Goal: Task Accomplishment & Management: Use online tool/utility

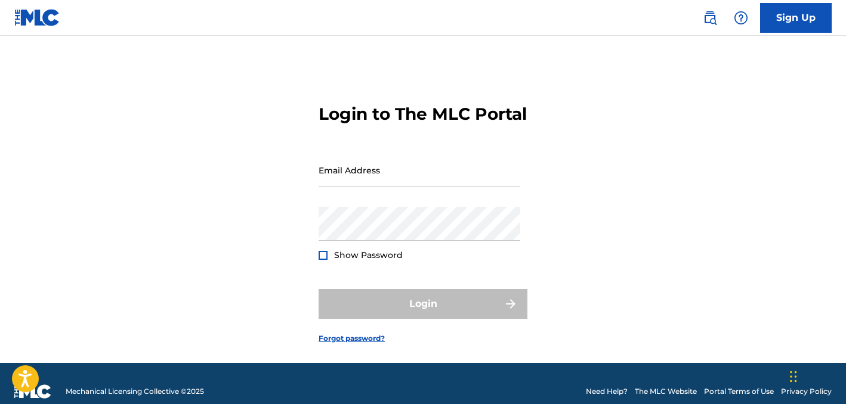
type input "[EMAIL_ADDRESS][DOMAIN_NAME]"
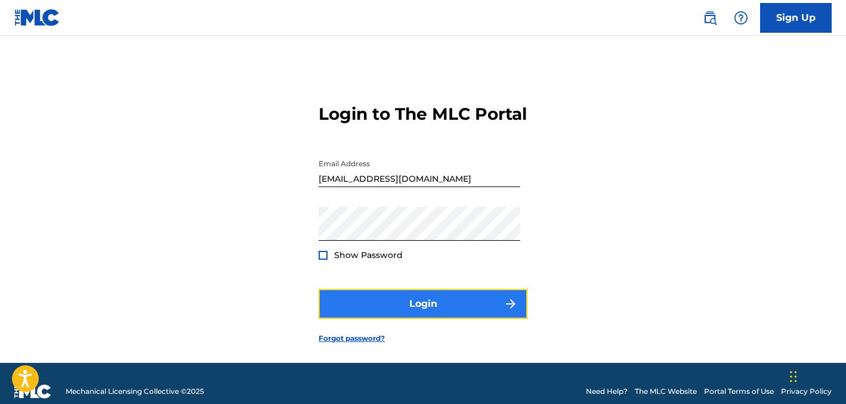
click at [376, 319] on button "Login" at bounding box center [423, 304] width 209 height 30
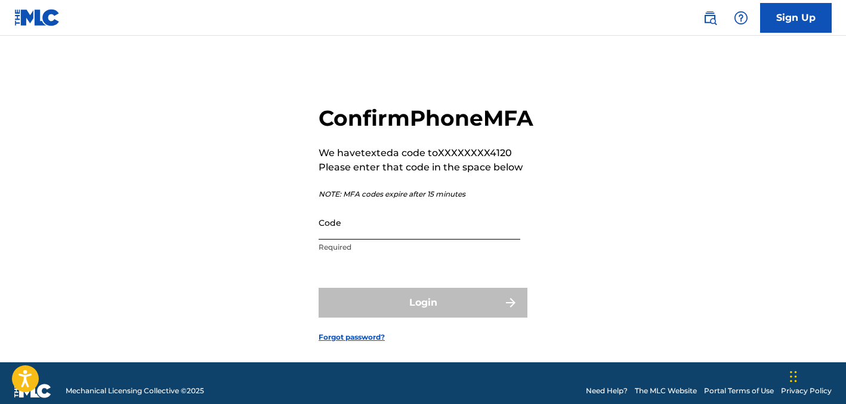
click at [353, 240] on input "Code" at bounding box center [420, 223] width 202 height 34
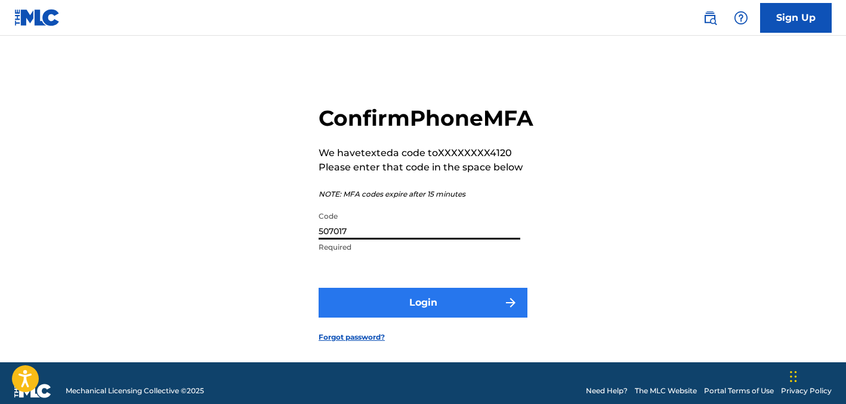
type input "507017"
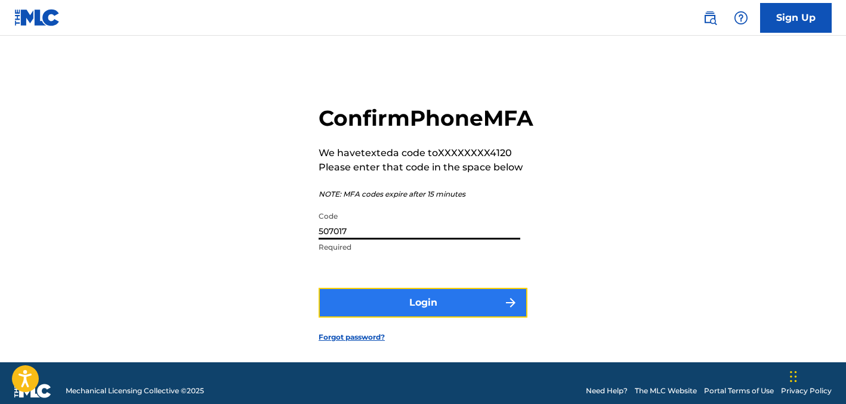
click at [400, 318] on button "Login" at bounding box center [423, 303] width 209 height 30
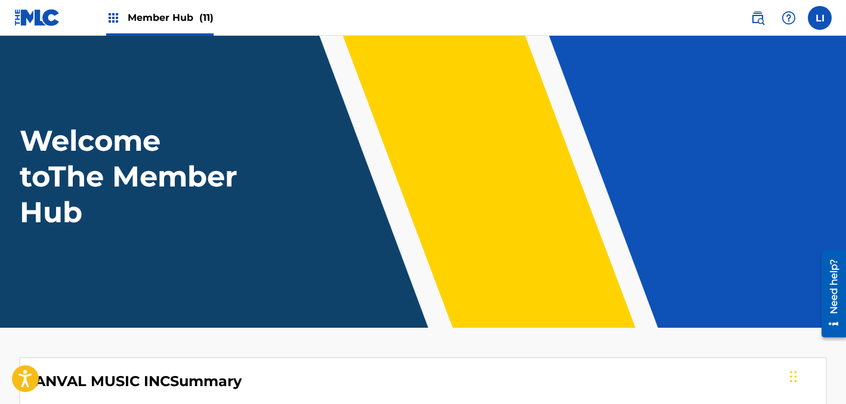
drag, startPoint x: 155, startPoint y: 13, endPoint x: 171, endPoint y: 20, distance: 17.1
click at [155, 13] on span "Member Hub (11)" at bounding box center [171, 18] width 86 height 14
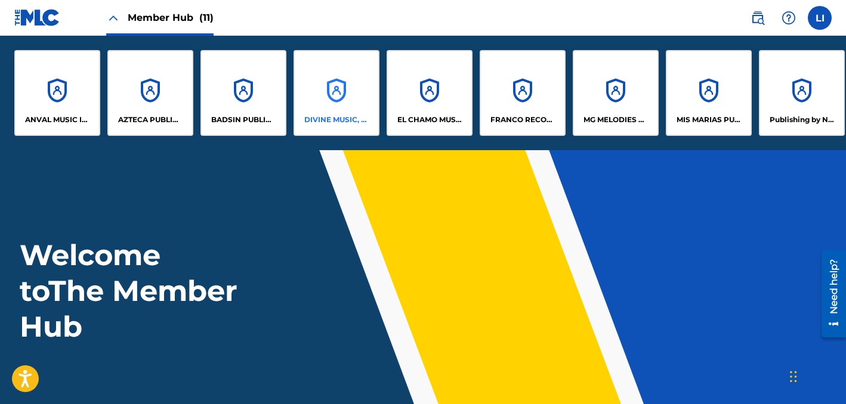
click at [334, 92] on div "DIVINE MUSIC, INC." at bounding box center [336, 93] width 86 height 86
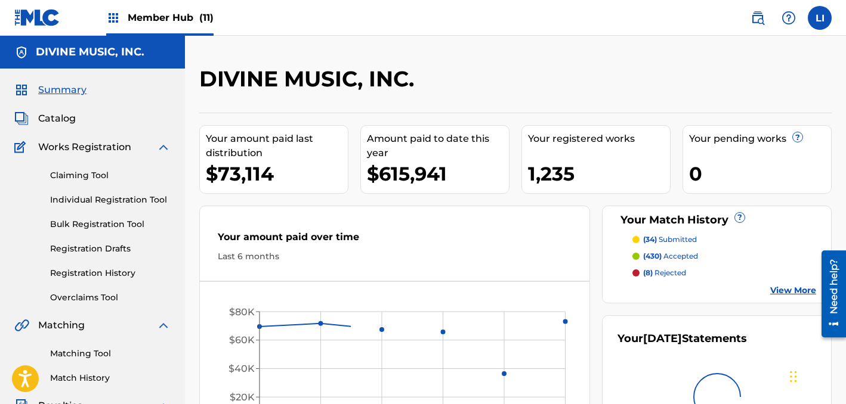
drag, startPoint x: 63, startPoint y: 121, endPoint x: 76, endPoint y: 121, distance: 13.1
click at [63, 121] on span "Catalog" at bounding box center [57, 119] width 38 height 14
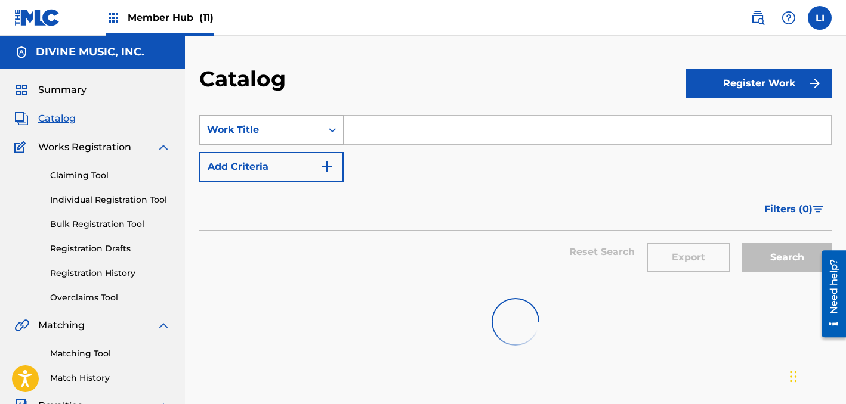
click at [276, 125] on div "Work Title" at bounding box center [260, 130] width 107 height 14
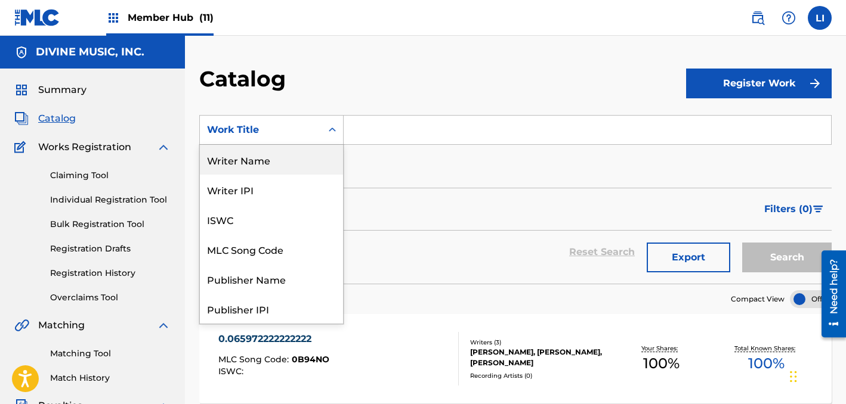
click at [264, 146] on div "Writer Name" at bounding box center [271, 160] width 143 height 30
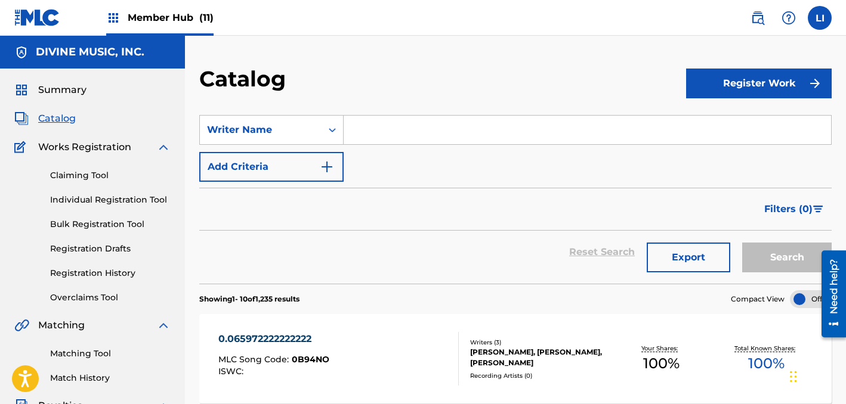
click at [394, 133] on input "Search Form" at bounding box center [587, 130] width 487 height 29
type input "A"
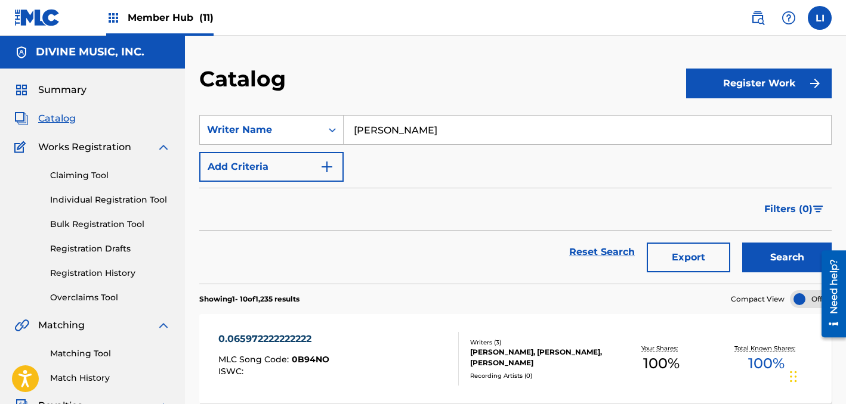
click at [742, 243] on button "Search" at bounding box center [786, 258] width 89 height 30
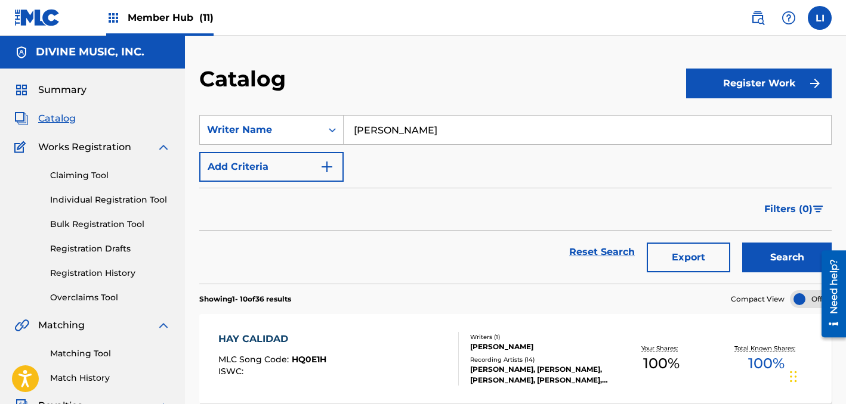
type input "[PERSON_NAME]"
click at [742, 243] on button "Search" at bounding box center [786, 258] width 89 height 30
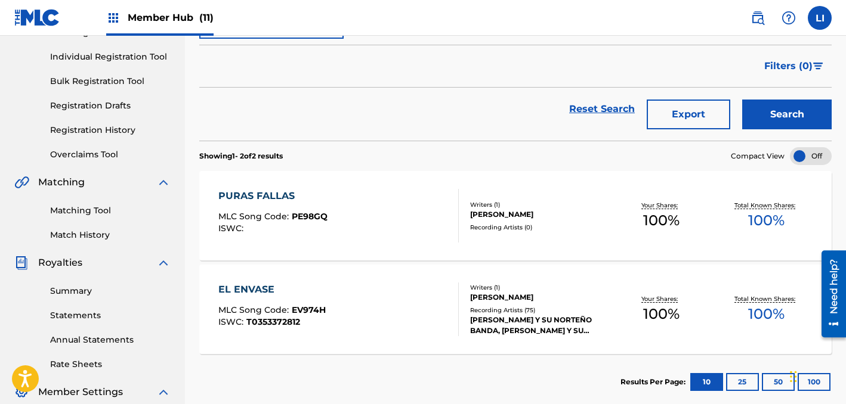
scroll to position [175, 0]
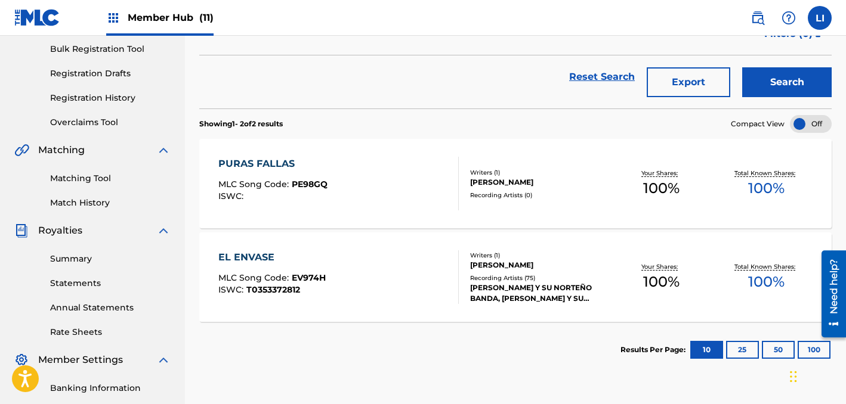
click at [360, 270] on div "EL ENVASE MLC Song Code : EV974H ISWC : T0353372812" at bounding box center [338, 278] width 240 height 54
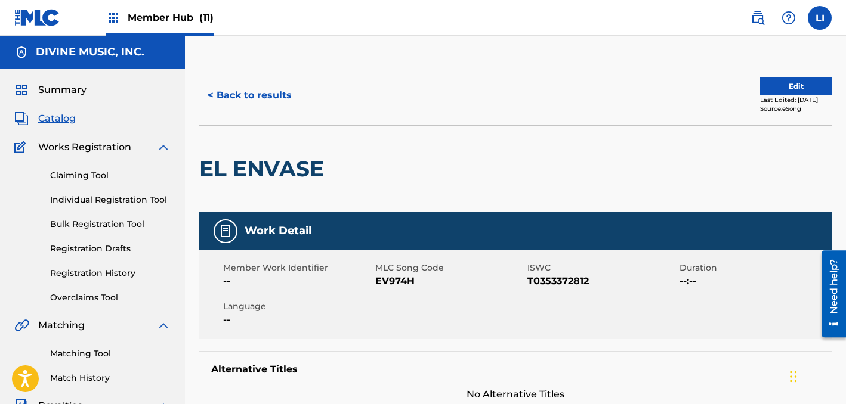
click at [496, 195] on div "EL ENVASE" at bounding box center [515, 168] width 632 height 87
drag, startPoint x: 574, startPoint y: 217, endPoint x: 848, endPoint y: 220, distance: 274.4
click at [583, 217] on div "Work Detail" at bounding box center [515, 231] width 632 height 38
click at [246, 100] on button "< Back to results" at bounding box center [249, 96] width 101 height 30
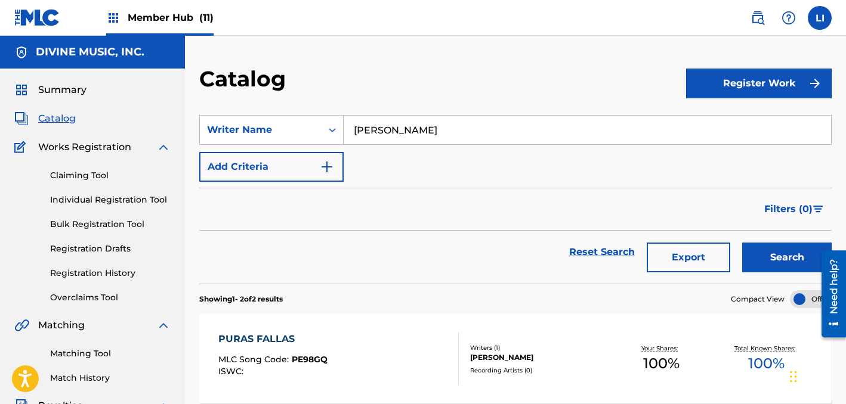
drag, startPoint x: 461, startPoint y: 132, endPoint x: 302, endPoint y: 114, distance: 159.8
click at [301, 114] on section "SearchWithCriteria88e14e20-199c-497f-b7a9-f832ce2d845f Writer Name [PERSON_NAME…" at bounding box center [515, 192] width 632 height 183
click at [742, 243] on button "Search" at bounding box center [786, 258] width 89 height 30
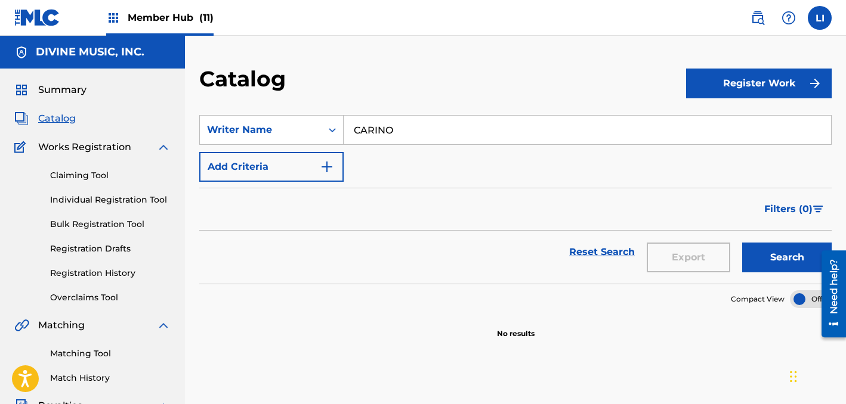
click at [742, 243] on button "Search" at bounding box center [786, 258] width 89 height 30
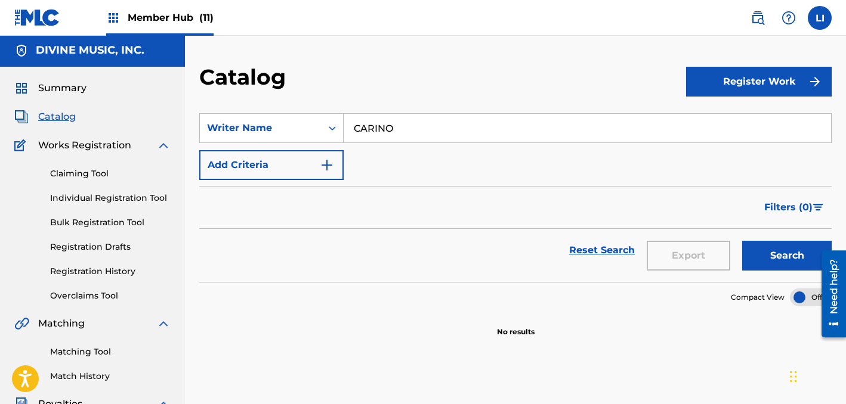
scroll to position [2, 0]
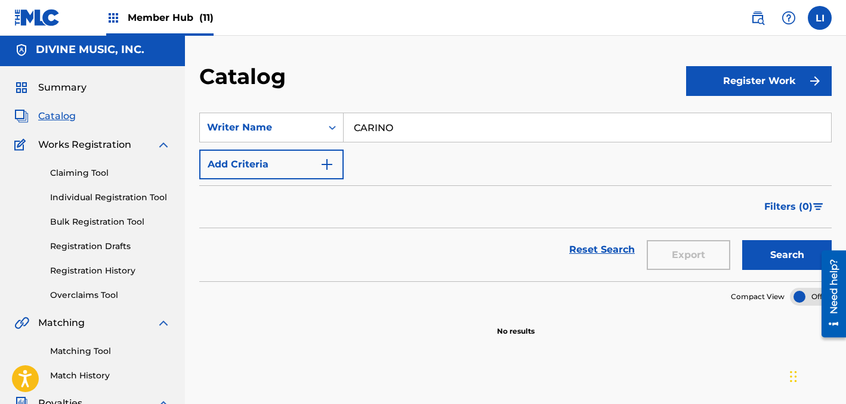
click at [42, 110] on span "Catalog" at bounding box center [57, 116] width 38 height 14
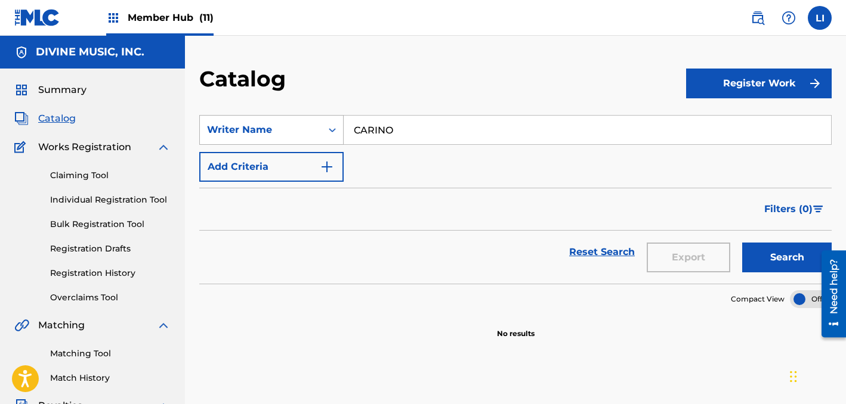
drag, startPoint x: 297, startPoint y: 121, endPoint x: 231, endPoint y: 119, distance: 65.6
click at [231, 119] on div "SearchWithCriteria88e14e20-199c-497f-b7a9-f832ce2d845f Writer Name [PERSON_NAME]" at bounding box center [515, 130] width 632 height 30
type input "ABORRECIDO"
click at [742, 243] on button "Search" at bounding box center [786, 258] width 89 height 30
click at [755, 21] on img at bounding box center [757, 18] width 14 height 14
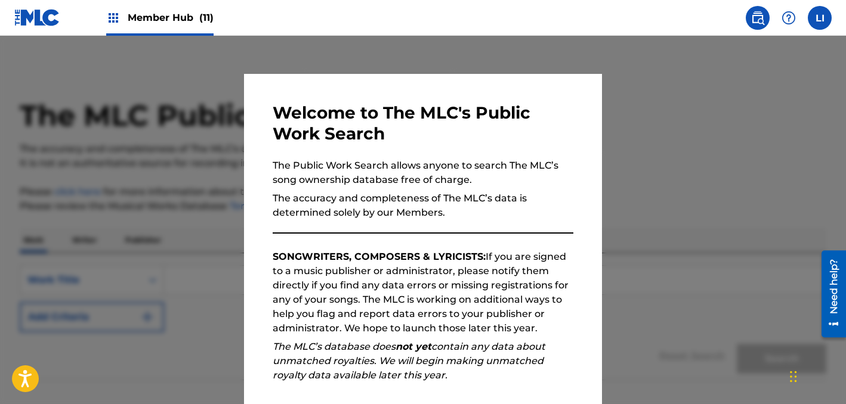
drag, startPoint x: 698, startPoint y: 121, endPoint x: 378, endPoint y: 208, distance: 332.1
click at [697, 121] on div at bounding box center [423, 238] width 846 height 404
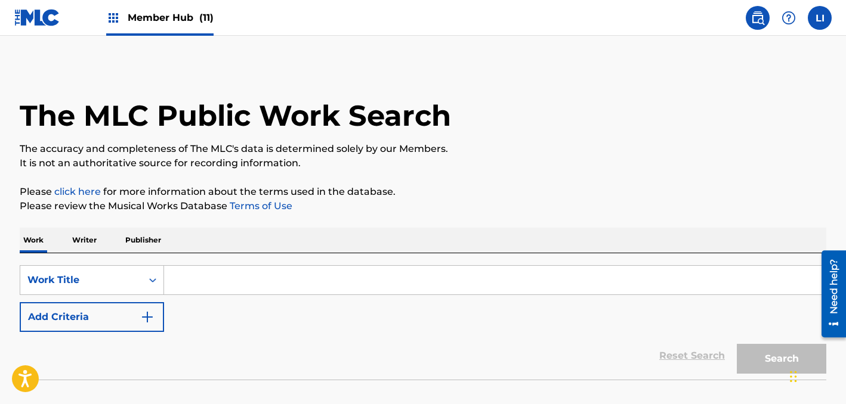
click at [183, 286] on input "Search Form" at bounding box center [495, 280] width 662 height 29
type input "C"
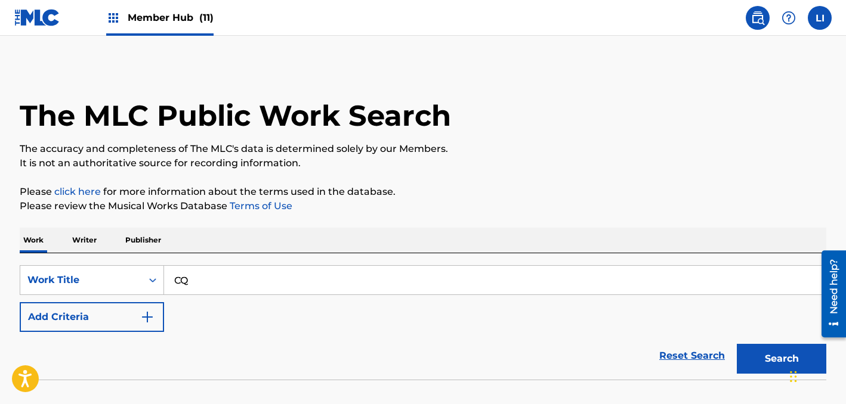
type input "C"
type input "carino aborrecido"
click at [737, 344] on button "Search" at bounding box center [781, 359] width 89 height 30
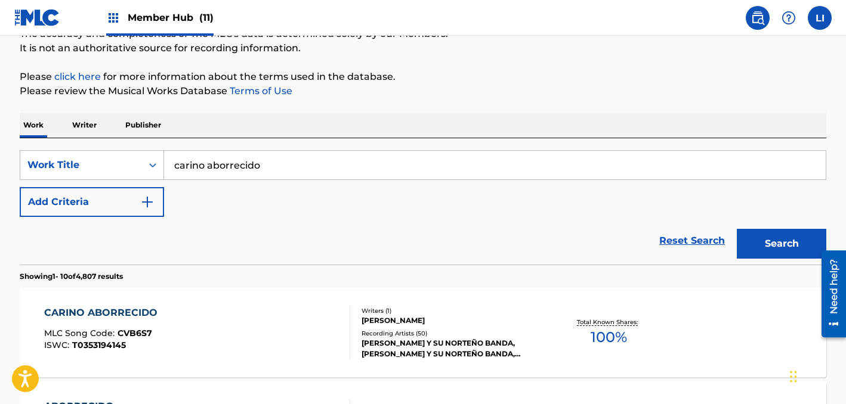
scroll to position [212, 0]
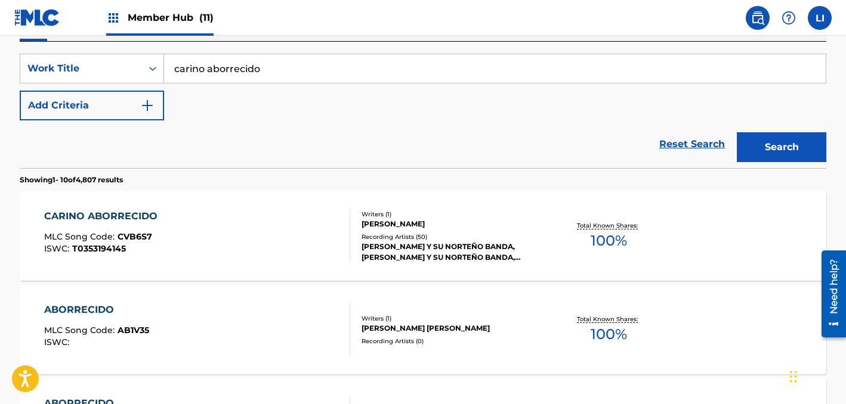
click at [289, 222] on div "CARINO ABORRECIDO MLC Song Code : CVB6S7 ISWC : T0353194145" at bounding box center [197, 236] width 307 height 54
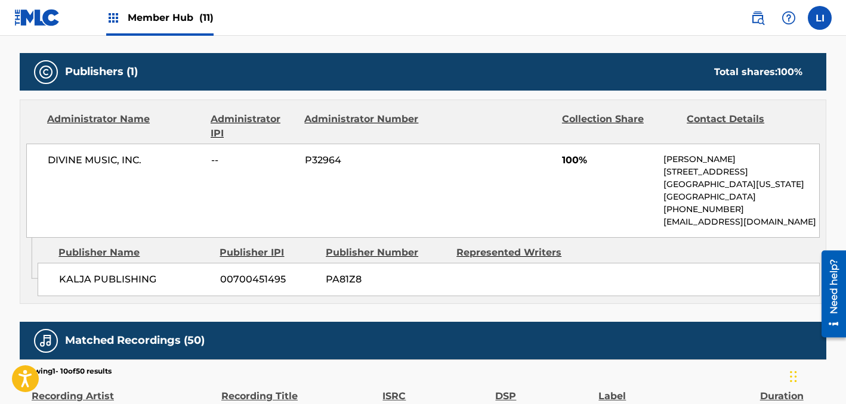
scroll to position [81, 0]
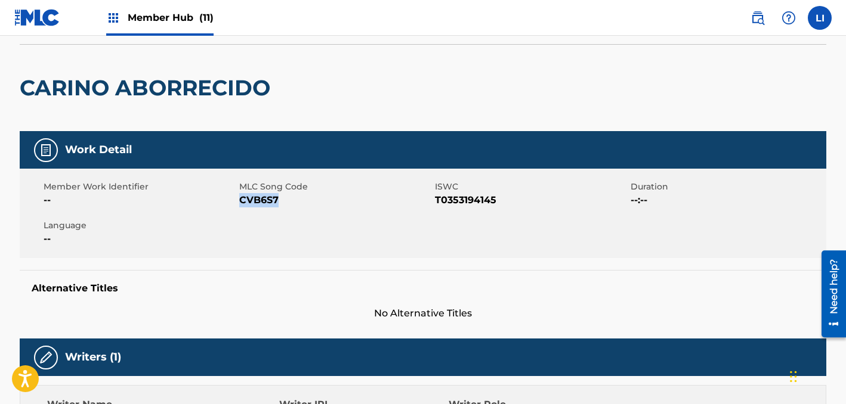
drag, startPoint x: 302, startPoint y: 199, endPoint x: 239, endPoint y: 199, distance: 63.2
click at [239, 199] on span "CVB6S7" at bounding box center [335, 200] width 193 height 14
copy span "CVB6S7"
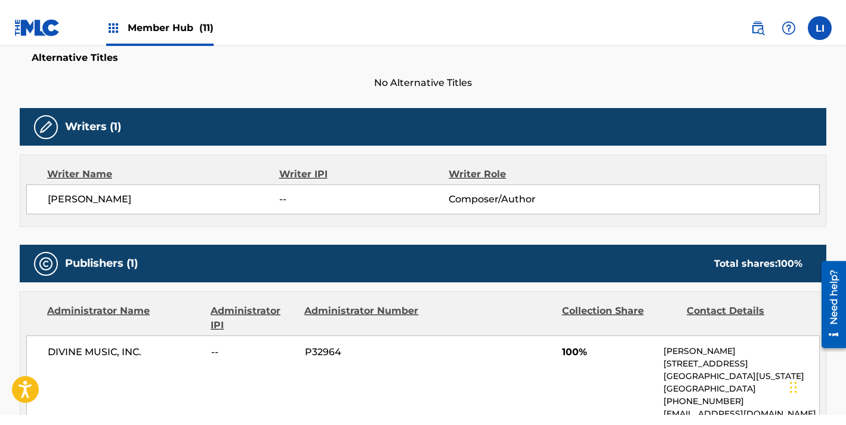
scroll to position [323, 0]
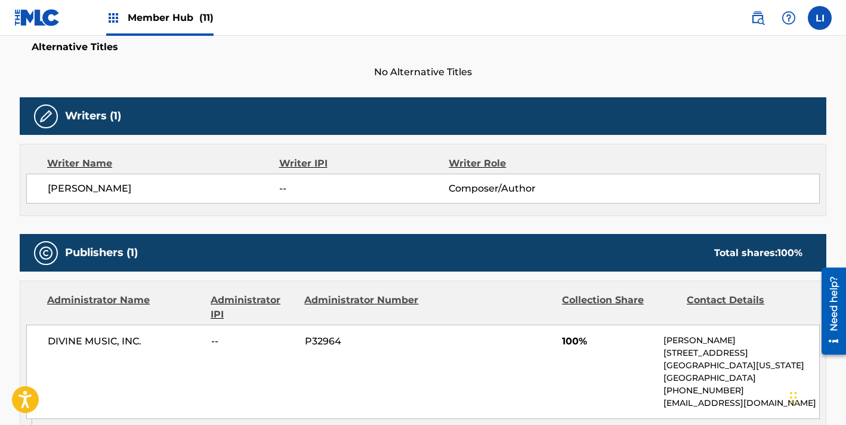
click at [160, 20] on span "Member Hub (11)" at bounding box center [171, 18] width 86 height 14
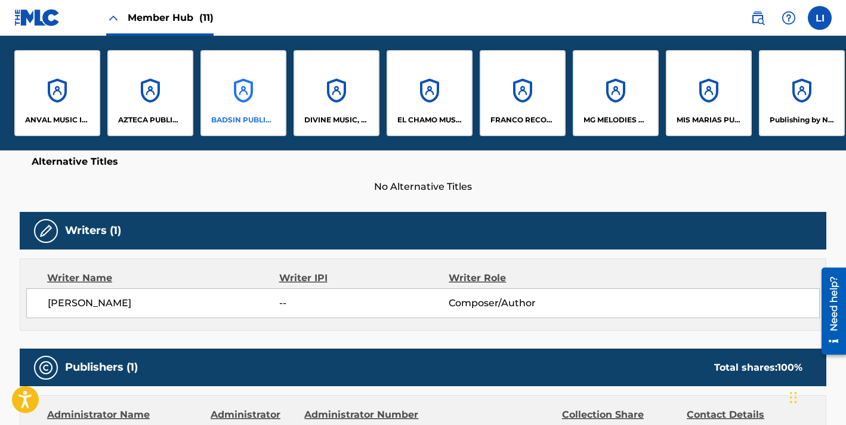
scroll to position [437, 0]
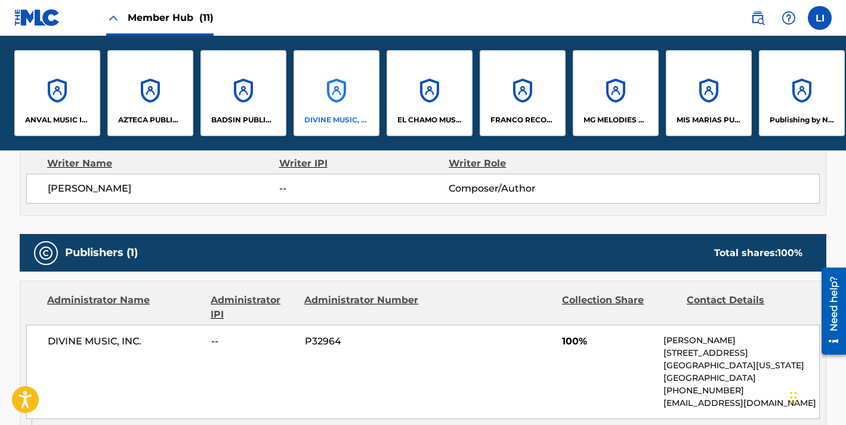
click at [327, 93] on div "DIVINE MUSIC, INC." at bounding box center [336, 93] width 86 height 86
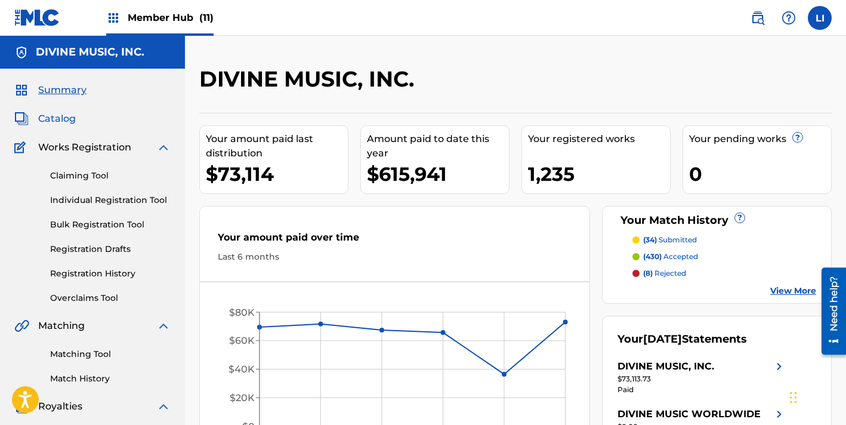
click at [61, 120] on span "Catalog" at bounding box center [57, 119] width 38 height 14
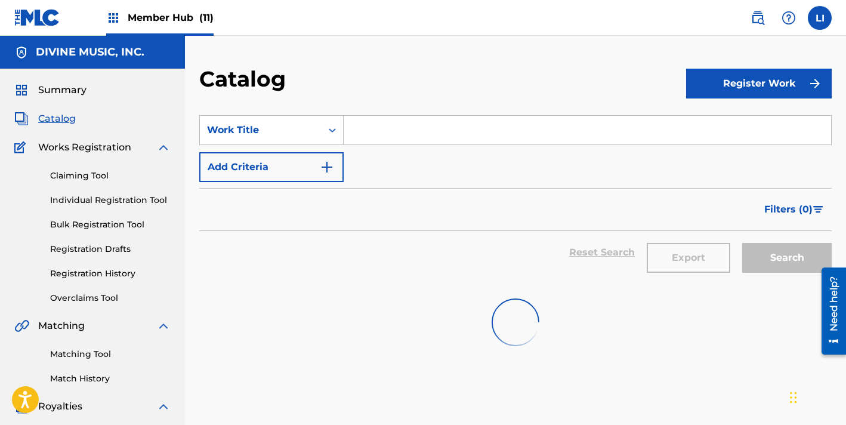
click at [420, 126] on input "Search Form" at bounding box center [587, 130] width 487 height 29
paste input "MAS DE LO QUE YO PENSABA"
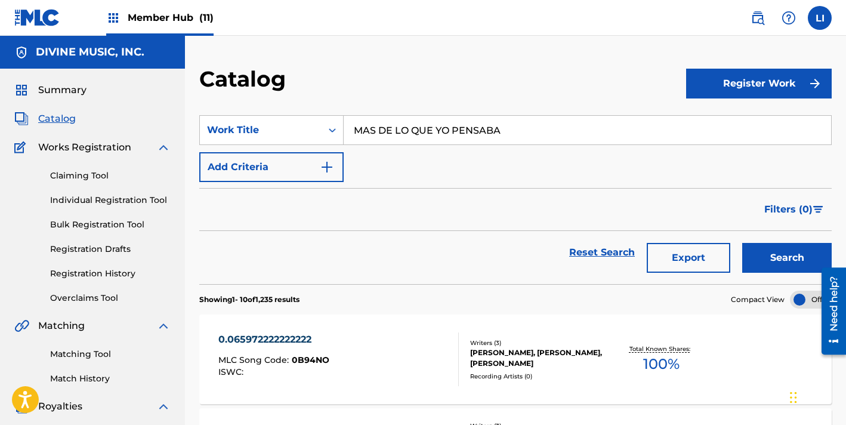
type input "MAS DE LO QUE YO PENSABA"
click at [742, 243] on button "Search" at bounding box center [786, 258] width 89 height 30
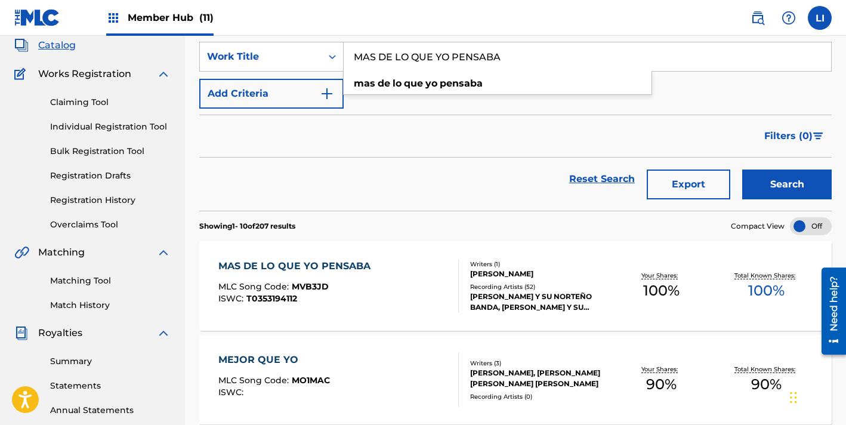
scroll to position [78, 0]
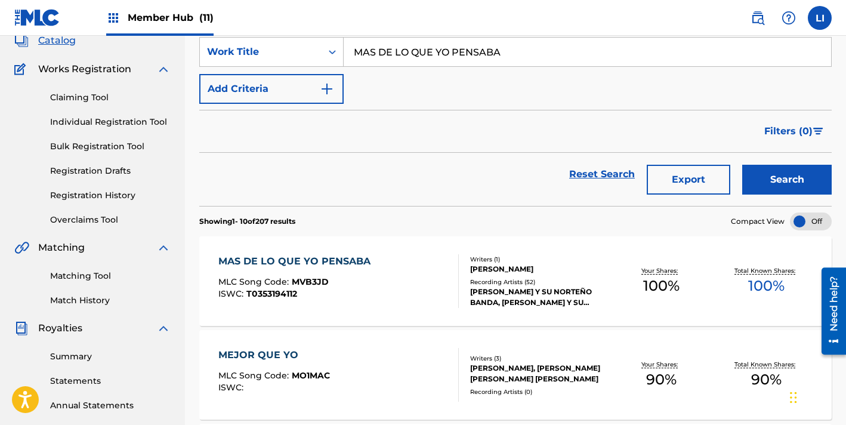
click at [418, 274] on div "MAS DE LO QUE YO PENSABA MLC Song Code : MVB3JD ISWC : T0353194112" at bounding box center [338, 281] width 240 height 54
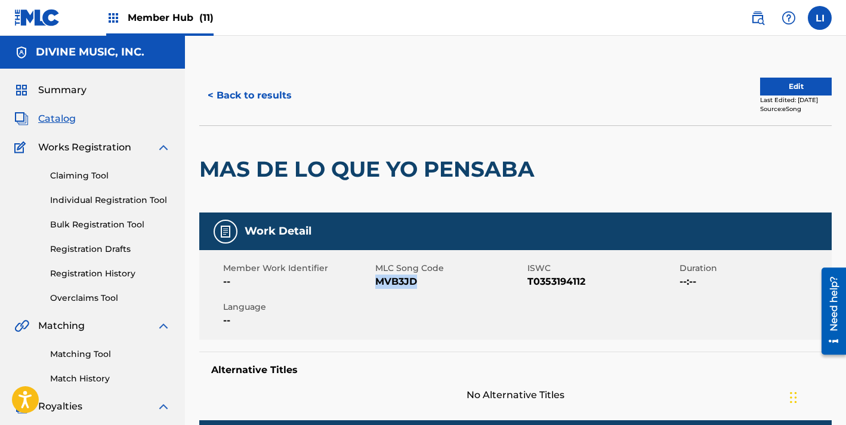
drag, startPoint x: 418, startPoint y: 287, endPoint x: 379, endPoint y: 282, distance: 39.7
click at [379, 282] on span "MVB3JD" at bounding box center [449, 281] width 149 height 14
copy span "MVB3JD"
click at [259, 94] on button "< Back to results" at bounding box center [249, 96] width 101 height 30
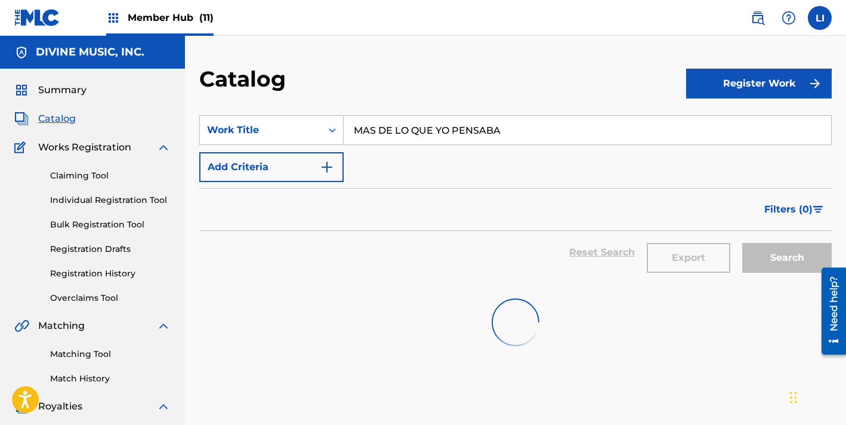
scroll to position [78, 0]
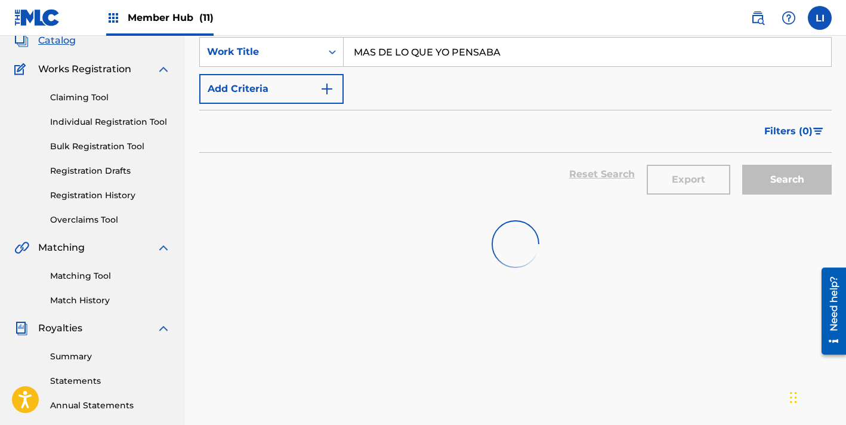
drag, startPoint x: 512, startPoint y: 57, endPoint x: 314, endPoint y: 32, distance: 200.3
click at [314, 31] on div "Member Hub (11) [PERSON_NAME] [PERSON_NAME] [PERSON_NAME][EMAIL_ADDRESS][DOMAIN…" at bounding box center [423, 292] width 846 height 740
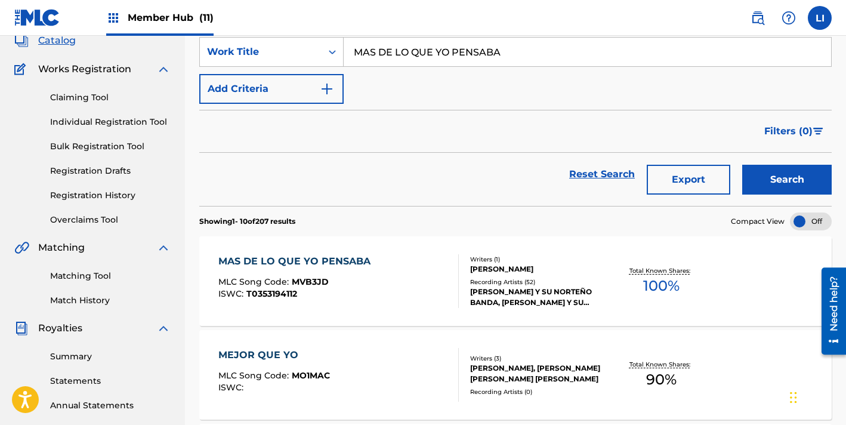
paste input "TU NO TIENES LA [PERSON_NAME]"
type input "TU NO TIENES LA CULPA"
click at [742, 165] on button "Search" at bounding box center [786, 180] width 89 height 30
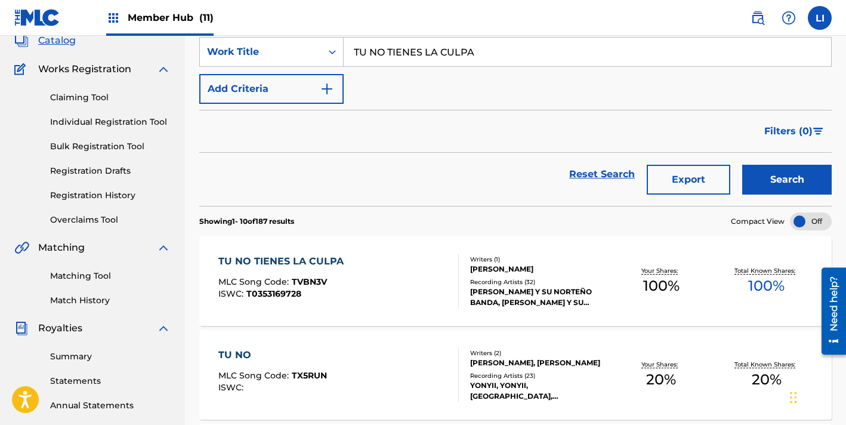
click at [441, 296] on div "TU NO TIENES LA CULPA MLC Song Code : TVBN3V ISWC : T0353169728" at bounding box center [338, 281] width 240 height 54
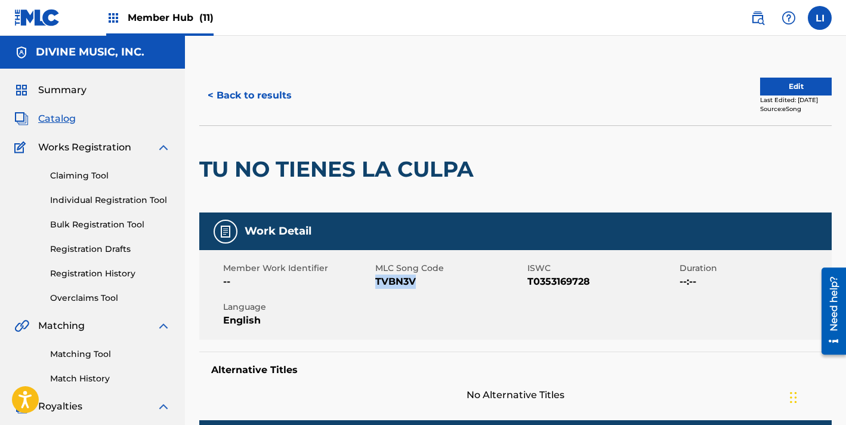
drag, startPoint x: 391, startPoint y: 280, endPoint x: 378, endPoint y: 279, distance: 13.8
click at [378, 279] on span "TVBN3V" at bounding box center [449, 281] width 149 height 14
copy span "TVBN3V"
click at [245, 96] on button "< Back to results" at bounding box center [249, 96] width 101 height 30
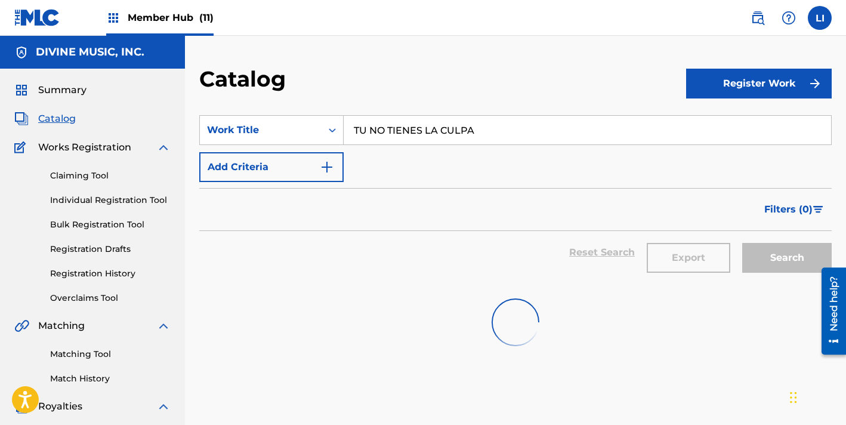
scroll to position [78, 0]
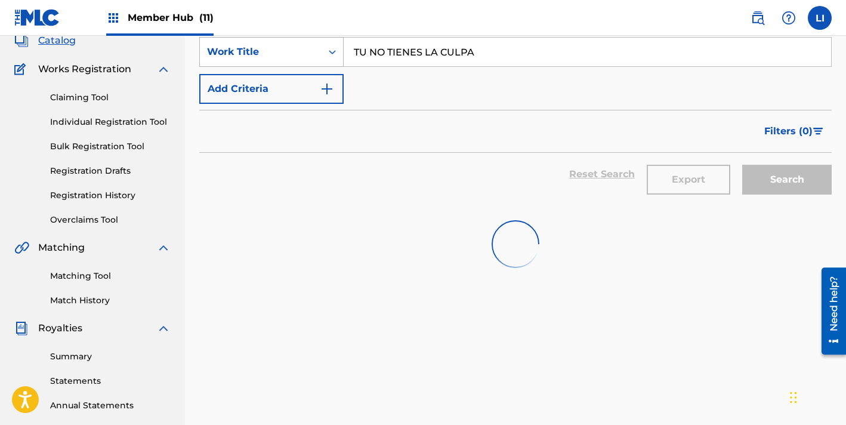
drag, startPoint x: 490, startPoint y: 55, endPoint x: 333, endPoint y: 55, distance: 156.3
click at [336, 54] on div "SearchWithCriteria6b108ff1-a1e8-4f9f-91bd-4b6233256501 Work Title TU NO TIENES …" at bounding box center [515, 52] width 632 height 30
paste input "QUE LA SUBA PA ARRIB"
type input "QUE LA SUBA PA ARRIBA"
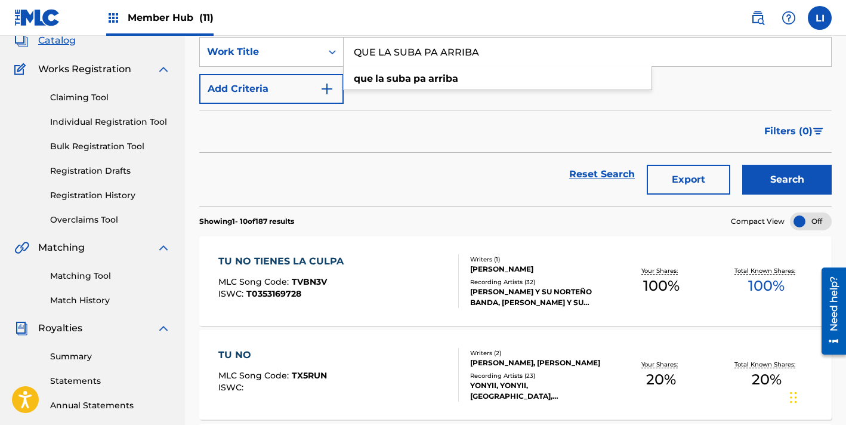
click at [742, 165] on button "Search" at bounding box center [786, 180] width 89 height 30
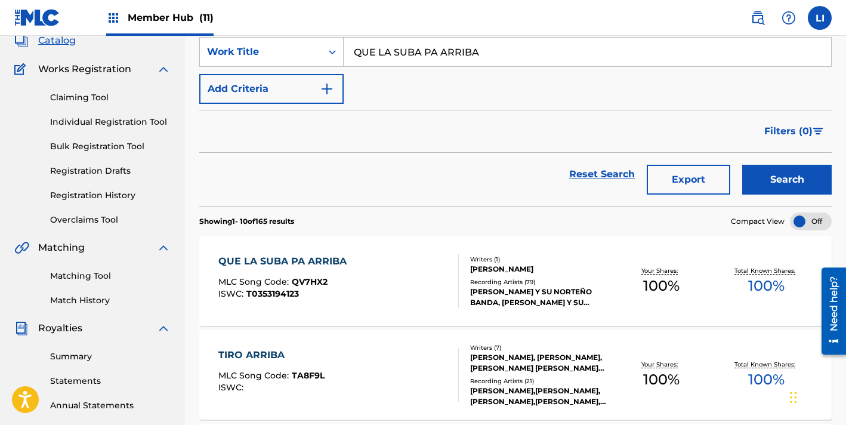
click at [390, 268] on div "QUE LA SUBA PA ARRIBA MLC Song Code : QV7HX2 ISWC : T0353194123" at bounding box center [338, 281] width 240 height 54
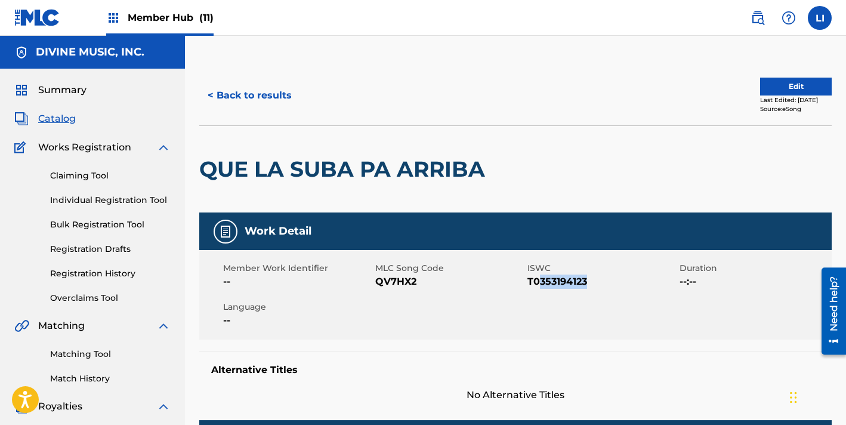
drag, startPoint x: 573, startPoint y: 281, endPoint x: 520, endPoint y: 279, distance: 52.5
click at [529, 279] on span "T0353194123" at bounding box center [601, 281] width 149 height 14
click at [398, 279] on span "QV7HX2" at bounding box center [449, 281] width 149 height 14
drag, startPoint x: 414, startPoint y: 282, endPoint x: 379, endPoint y: 280, distance: 35.2
click at [379, 280] on span "QV7HX2" at bounding box center [449, 281] width 149 height 14
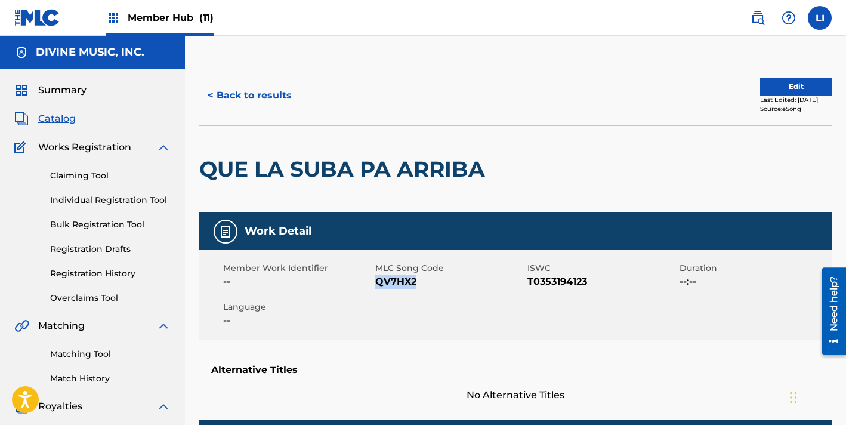
copy span "QV7HX2"
click at [260, 92] on button "< Back to results" at bounding box center [249, 96] width 101 height 30
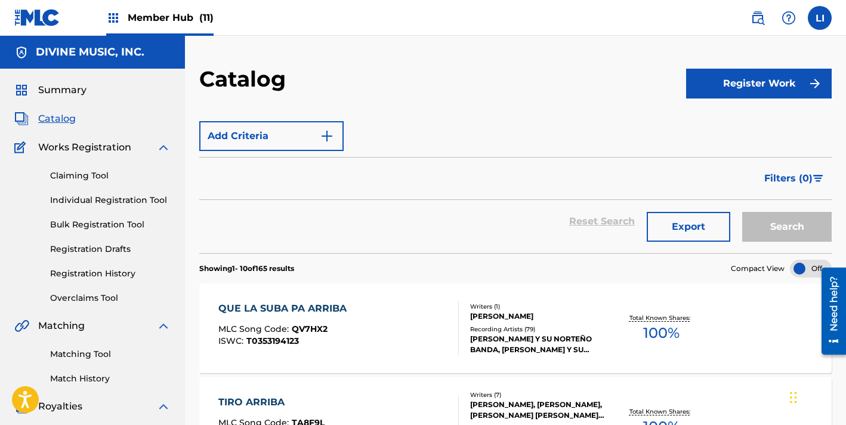
scroll to position [78, 0]
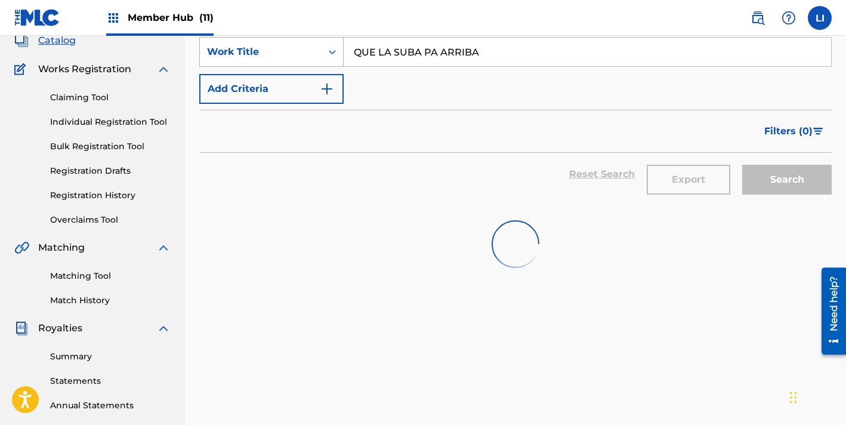
drag, startPoint x: 506, startPoint y: 59, endPoint x: 329, endPoint y: 50, distance: 178.0
click at [341, 50] on div "SearchWithCriteria6b108ff1-a1e8-4f9f-91bd-4b6233256501 Work Title QUE LA SUBA P…" at bounding box center [515, 52] width 632 height 30
paste input "LA [PERSON_NAME]"
type input "LA [PERSON_NAME]"
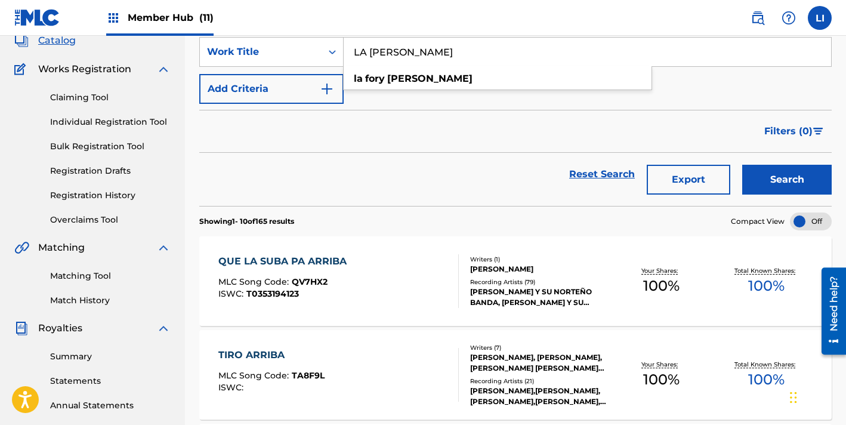
click at [742, 165] on button "Search" at bounding box center [786, 180] width 89 height 30
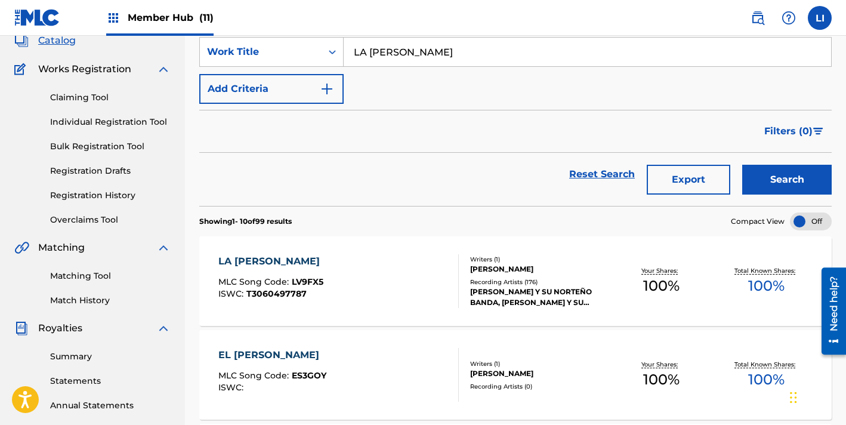
click at [385, 291] on div "LA [PERSON_NAME] MLC Song Code : LV9FX5 ISWC : T3060497787" at bounding box center [338, 281] width 240 height 54
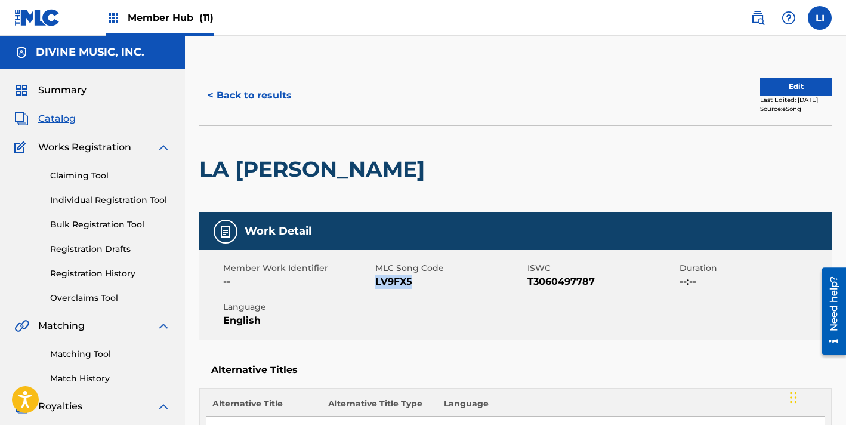
drag, startPoint x: 426, startPoint y: 283, endPoint x: 375, endPoint y: 280, distance: 50.8
click at [375, 280] on span "LV9FX5" at bounding box center [449, 281] width 149 height 14
copy span "LV9FX5"
click at [242, 94] on button "< Back to results" at bounding box center [249, 96] width 101 height 30
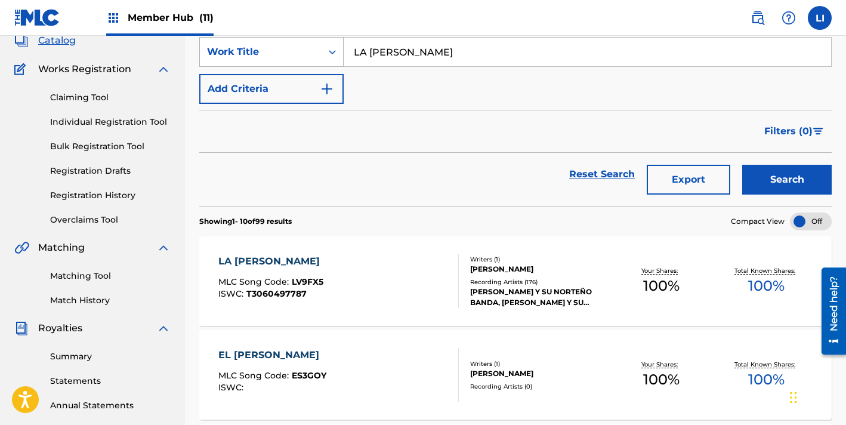
drag, startPoint x: 474, startPoint y: 49, endPoint x: 327, endPoint y: 47, distance: 146.8
click at [327, 47] on div "SearchWithCriteria6b108ff1-a1e8-4f9f-91bd-4b6233256501 Work Title LA [PERSON_NA…" at bounding box center [515, 52] width 632 height 30
paste input "TU AMIGO NADA MAS"
type input "TU AMIGO NADA MAS"
click at [742, 165] on button "Search" at bounding box center [786, 180] width 89 height 30
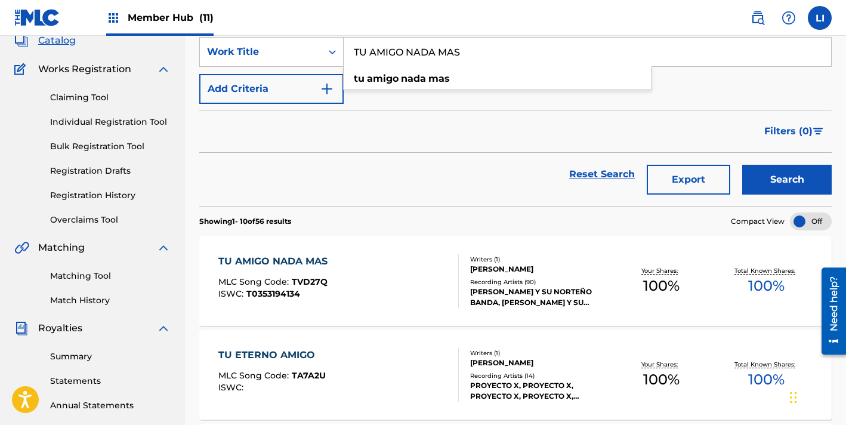
click at [366, 255] on div "TU AMIGO NADA MAS MLC Song Code : TVD27Q ISWC : T0353194134" at bounding box center [338, 281] width 240 height 54
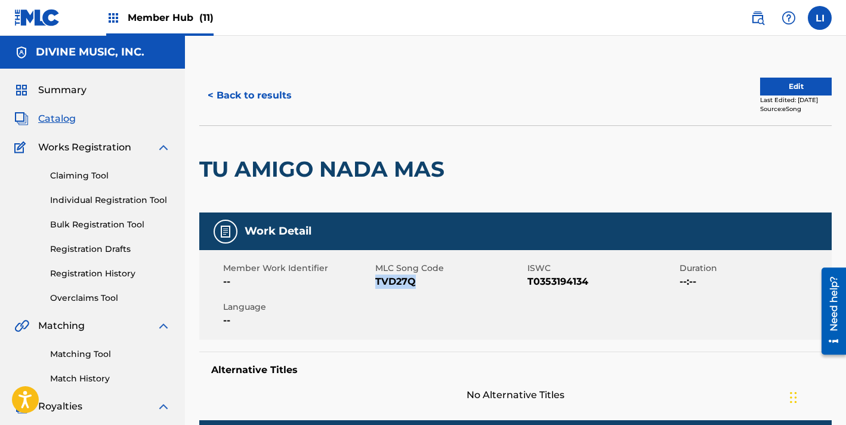
drag, startPoint x: 423, startPoint y: 283, endPoint x: 378, endPoint y: 280, distance: 45.5
click at [378, 280] on span "TVD27Q" at bounding box center [449, 281] width 149 height 14
copy span "TVD27Q"
click at [72, 362] on div "Matching Tool Match History" at bounding box center [92, 359] width 156 height 52
click at [75, 357] on link "Matching Tool" at bounding box center [110, 354] width 121 height 13
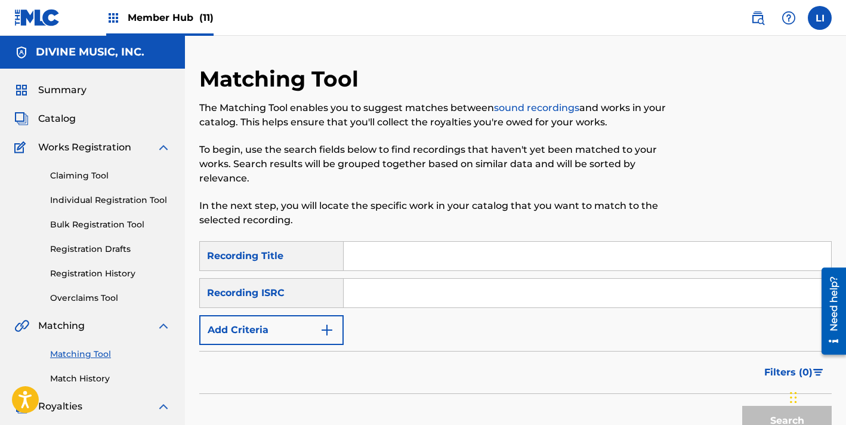
click at [356, 242] on input "Search Form" at bounding box center [587, 256] width 487 height 29
type input "mas de lo que yo pensaba"
paste input "MXF440900899"
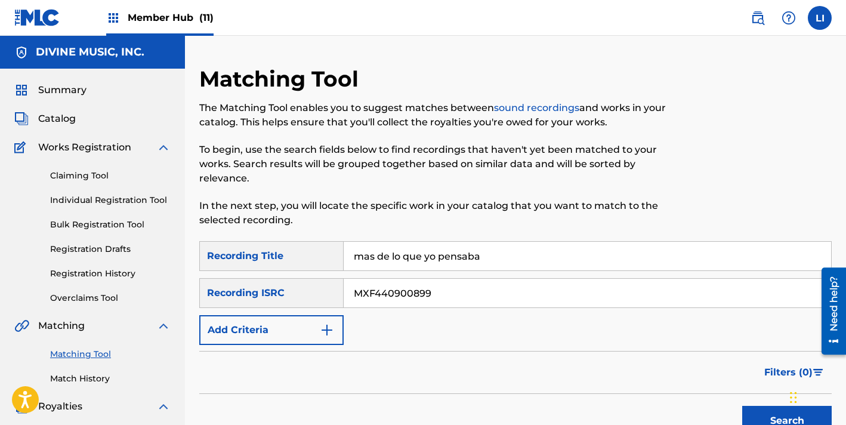
type input "MXF440900899"
click at [742, 404] on button "Search" at bounding box center [786, 421] width 89 height 30
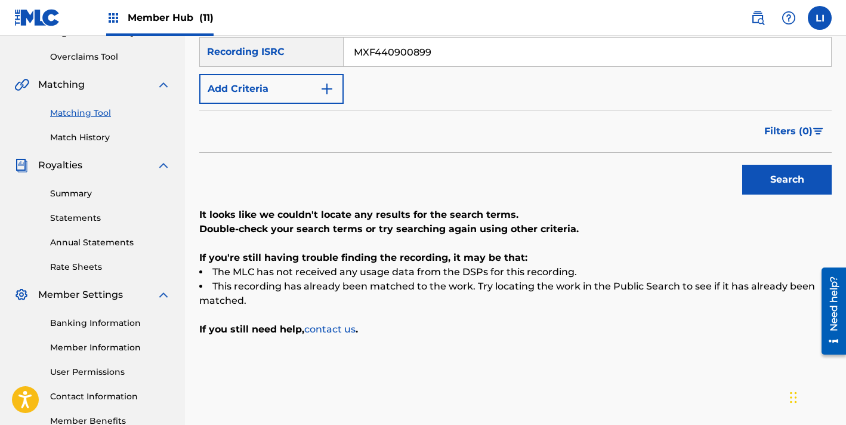
scroll to position [131, 0]
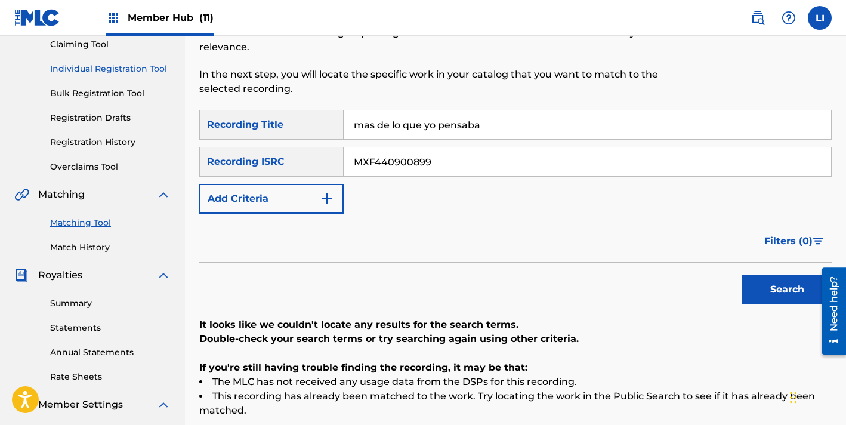
drag, startPoint x: 460, startPoint y: 107, endPoint x: 152, endPoint y: 72, distance: 310.4
click at [168, 74] on main "DIVINE MUSIC, INC. Summary Catalog Works Registration Claiming Tool Individual …" at bounding box center [423, 228] width 846 height 647
type input "t"
type input "tu no tienes la culpa"
paste input "USUM71211702"
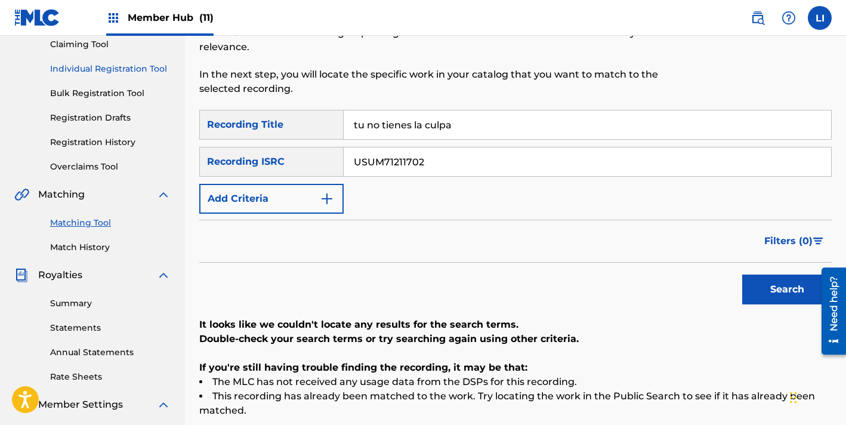
type input "USUM71211702"
click at [742, 274] on button "Search" at bounding box center [786, 289] width 89 height 30
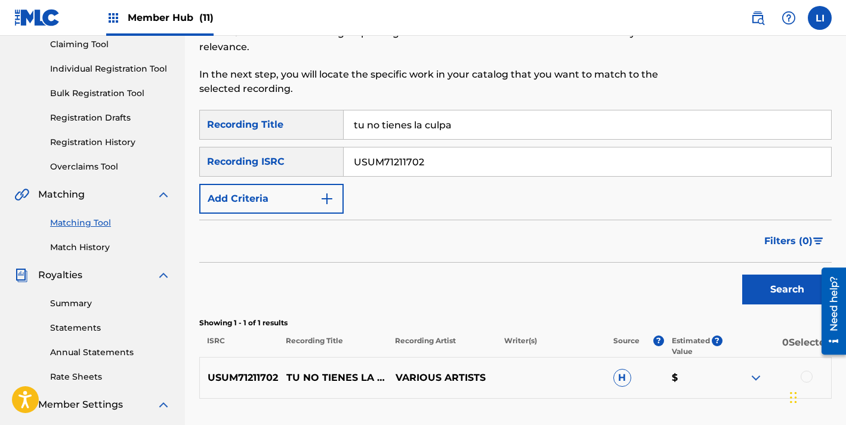
drag, startPoint x: 806, startPoint y: 362, endPoint x: 795, endPoint y: 359, distance: 11.7
click at [806, 370] on div at bounding box center [807, 376] width 12 height 12
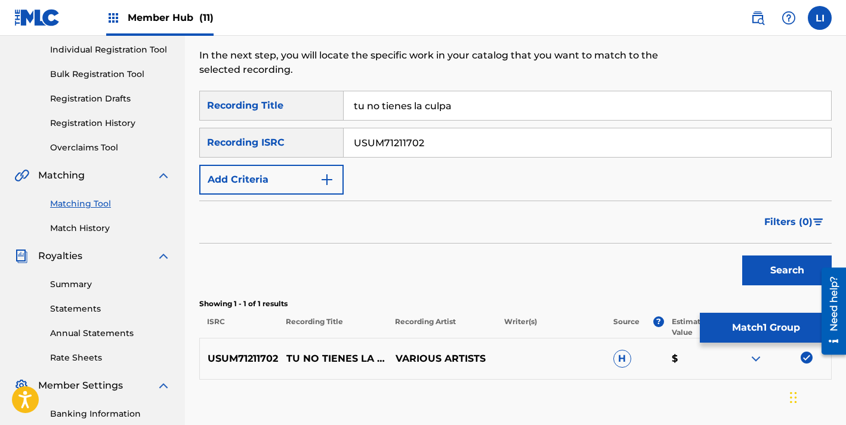
scroll to position [150, 0]
click at [737, 320] on button "Match 1 Group" at bounding box center [766, 328] width 132 height 30
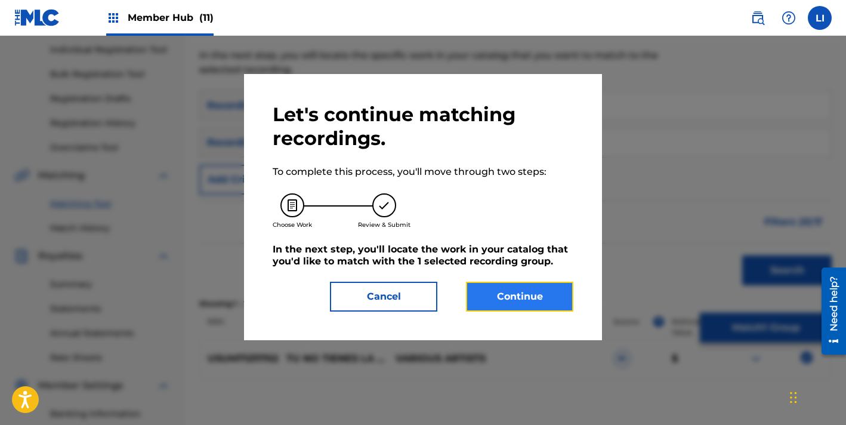
click at [545, 295] on button "Continue" at bounding box center [519, 297] width 107 height 30
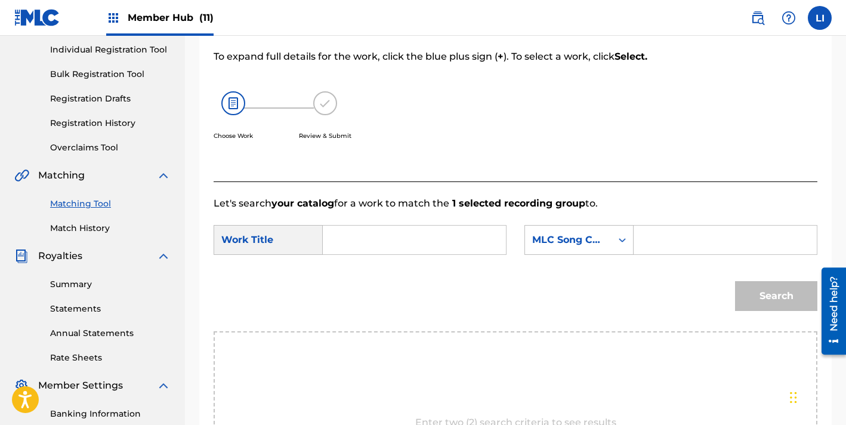
click at [430, 245] on input "Search Form" at bounding box center [414, 239] width 163 height 29
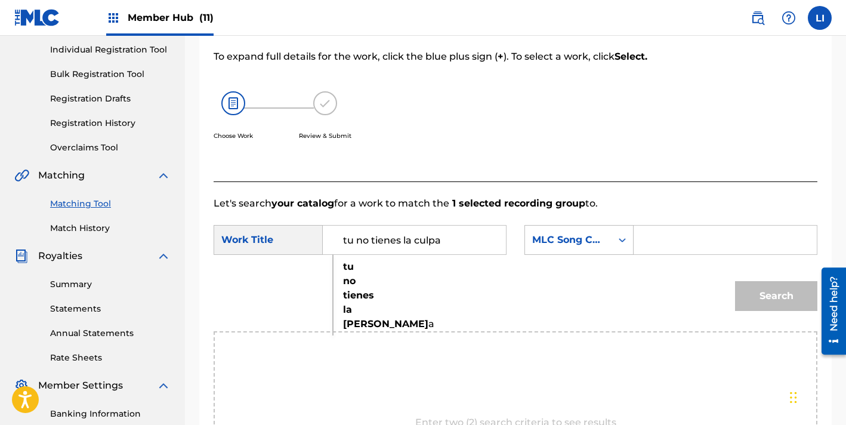
type input "tu no tienes la culpa"
paste input "TVBN3V"
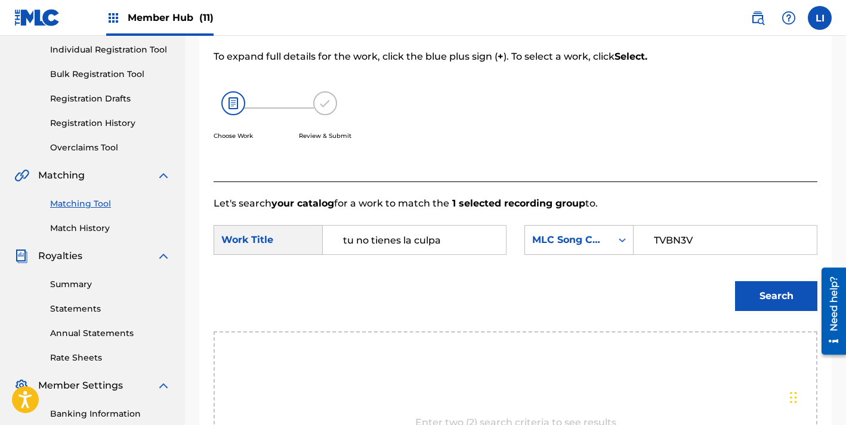
type input "TVBN3V"
click at [735, 281] on button "Search" at bounding box center [776, 296] width 82 height 30
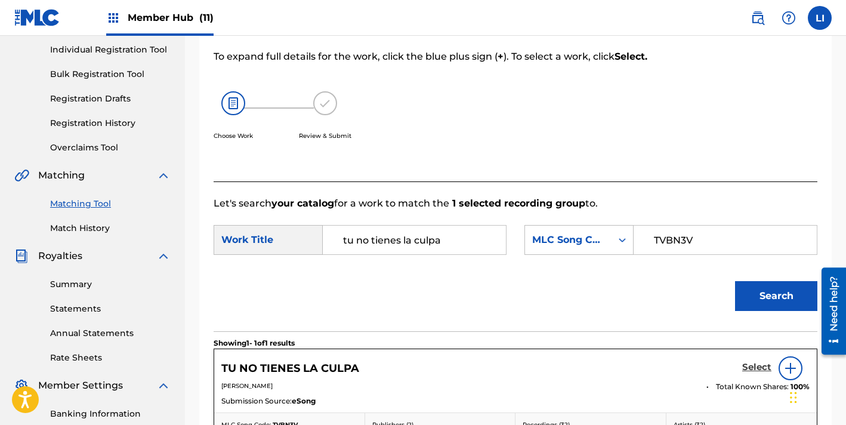
click at [755, 363] on h5 "Select" at bounding box center [756, 367] width 29 height 11
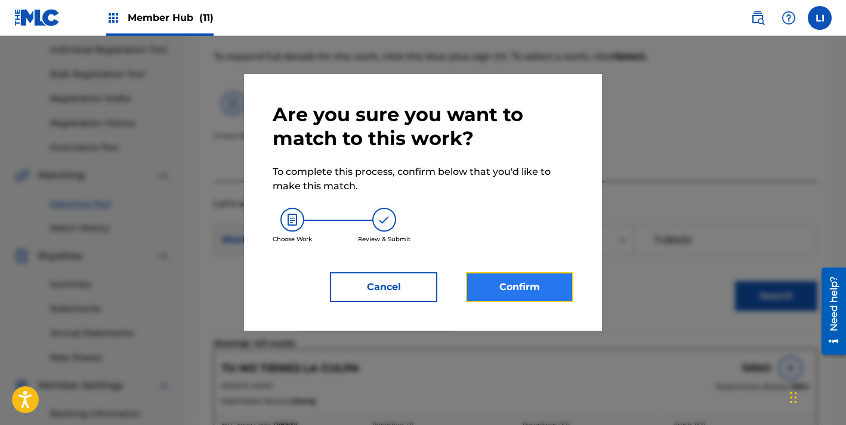
click at [539, 293] on button "Confirm" at bounding box center [519, 287] width 107 height 30
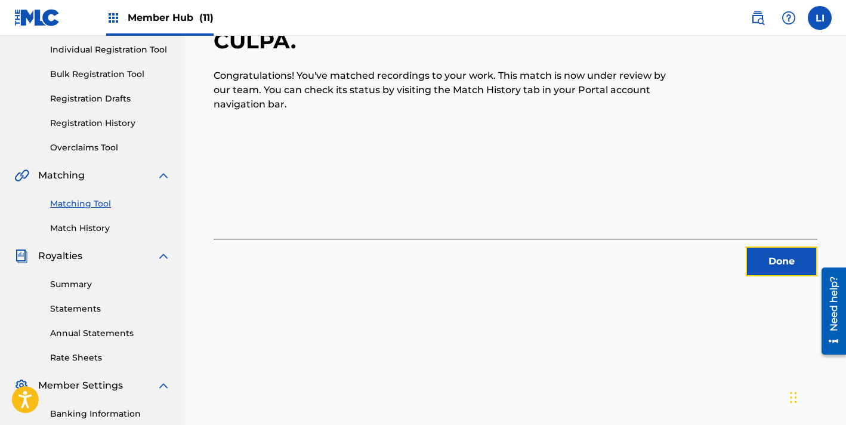
drag, startPoint x: 798, startPoint y: 261, endPoint x: 849, endPoint y: 263, distance: 51.3
click at [798, 261] on button "Done" at bounding box center [782, 261] width 72 height 30
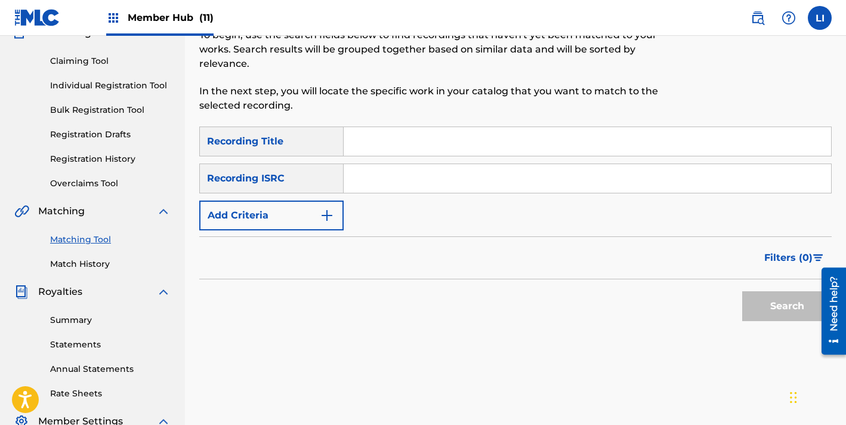
scroll to position [40, 0]
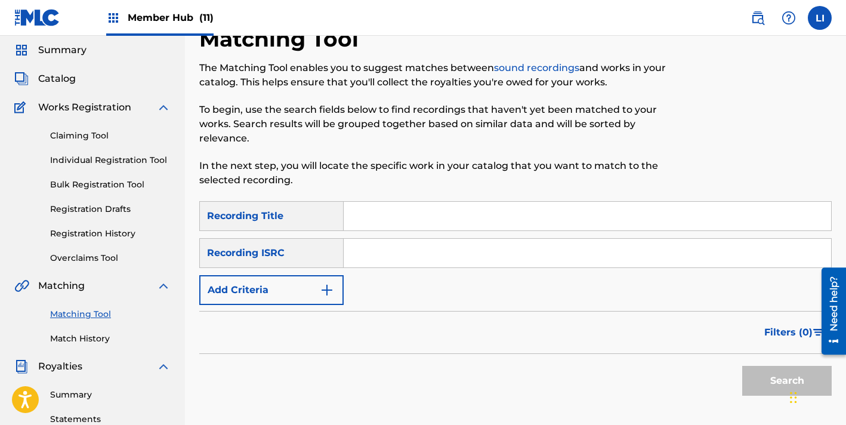
click at [376, 211] on input "Search Form" at bounding box center [587, 216] width 487 height 29
type input "QUE LA SUBA PA ARRIBA"
paste input "MXF440900902"
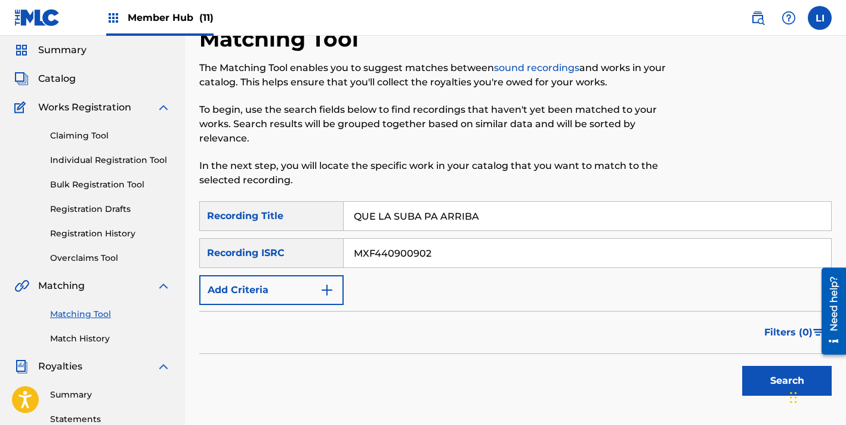
type input "MXF440900902"
click at [742, 366] on button "Search" at bounding box center [786, 381] width 89 height 30
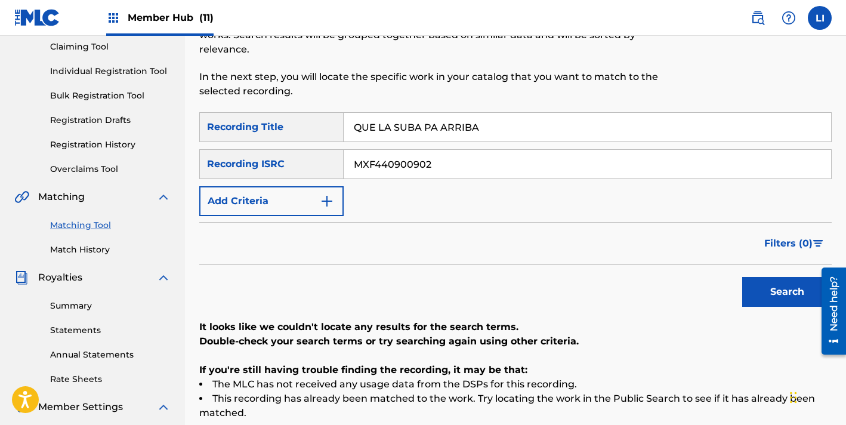
scroll to position [64, 0]
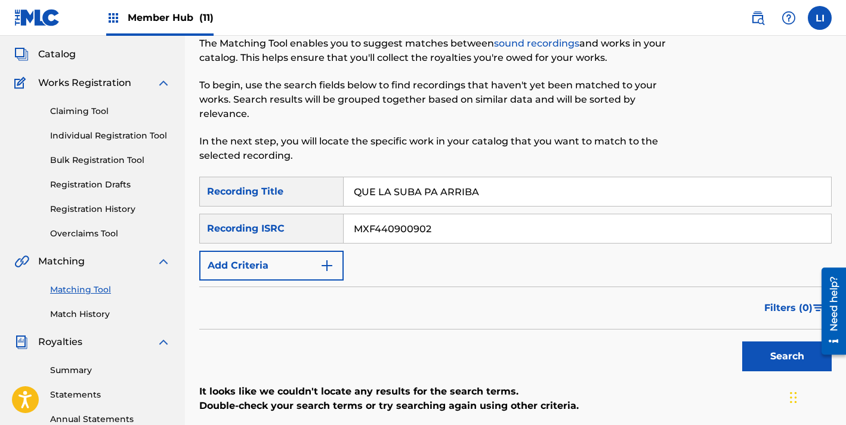
drag, startPoint x: 545, startPoint y: 183, endPoint x: 330, endPoint y: 171, distance: 215.7
click at [330, 177] on div "SearchWithCriteria1e87310f-7085-414b-8023-e520cf0ac82d Recording Title QUE LA S…" at bounding box center [515, 192] width 632 height 30
click at [742, 341] on button "Search" at bounding box center [786, 356] width 89 height 30
drag, startPoint x: 324, startPoint y: 169, endPoint x: 301, endPoint y: 175, distance: 23.9
click at [302, 177] on div "SearchWithCriteria1e87310f-7085-414b-8023-e520cf0ac82d Recording Title QUE LA S…" at bounding box center [515, 192] width 632 height 30
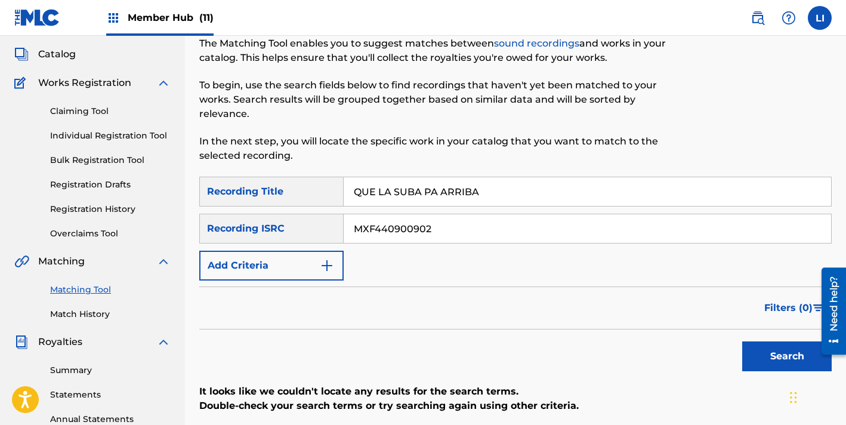
paste input "MXF440900903"
click at [742, 341] on button "Search" at bounding box center [786, 356] width 89 height 30
drag, startPoint x: 461, startPoint y: 180, endPoint x: 200, endPoint y: 149, distance: 262.6
click at [200, 149] on div "Matching Tool The Matching Tool enables you to suggest matches between sound re…" at bounding box center [515, 309] width 632 height 617
type input "LA [PERSON_NAME]"
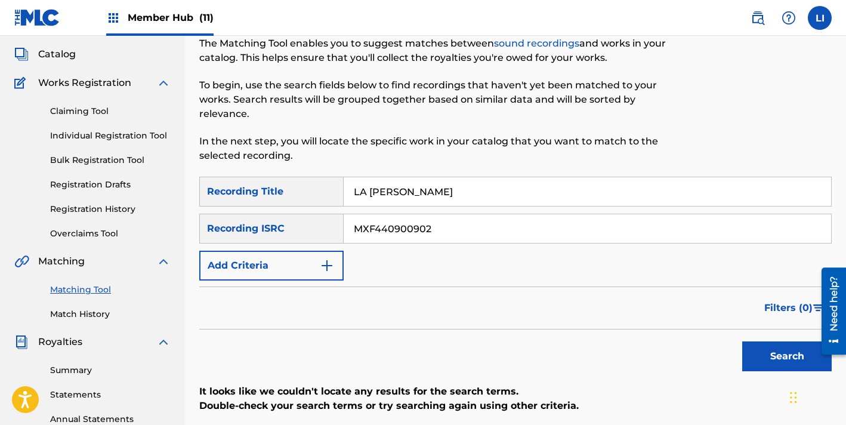
paste input "3"
type input "MXF440900903"
click at [742, 341] on button "Search" at bounding box center [786, 356] width 89 height 30
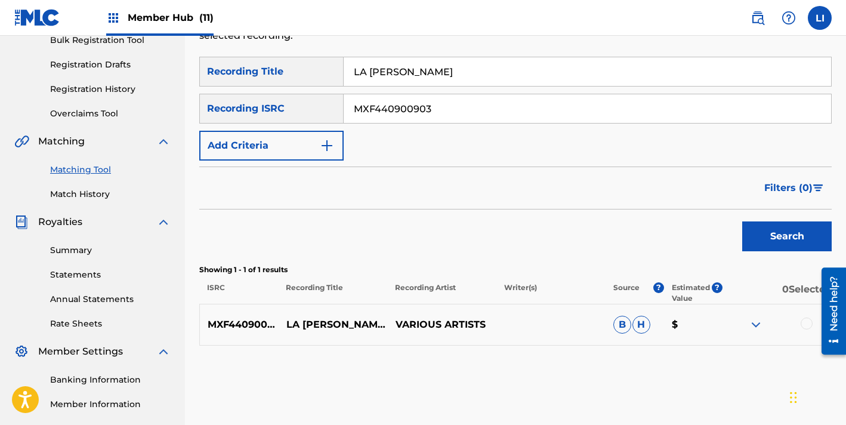
scroll to position [224, 0]
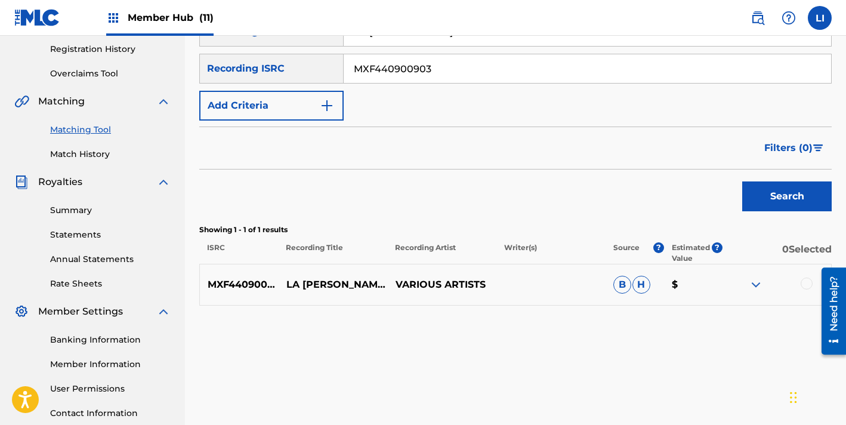
click at [805, 277] on div at bounding box center [807, 283] width 12 height 12
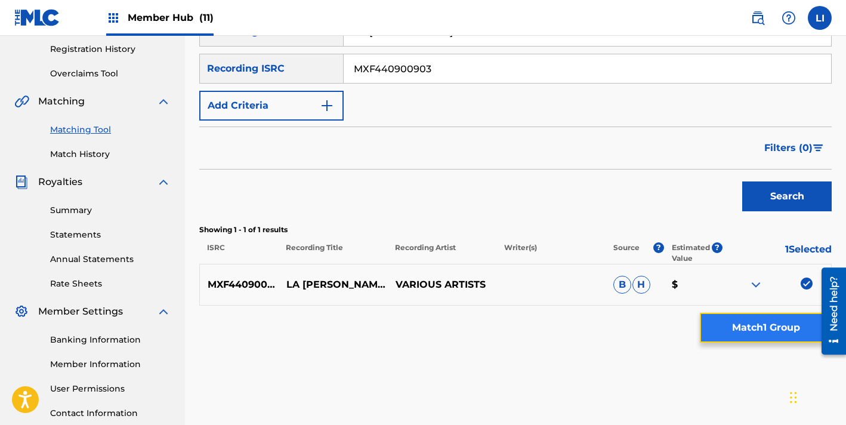
click at [735, 324] on button "Match 1 Group" at bounding box center [766, 328] width 132 height 30
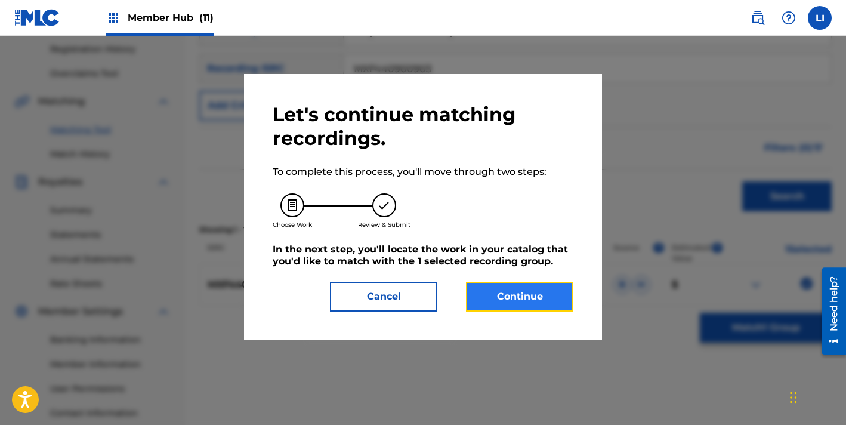
click at [519, 282] on button "Continue" at bounding box center [519, 297] width 107 height 30
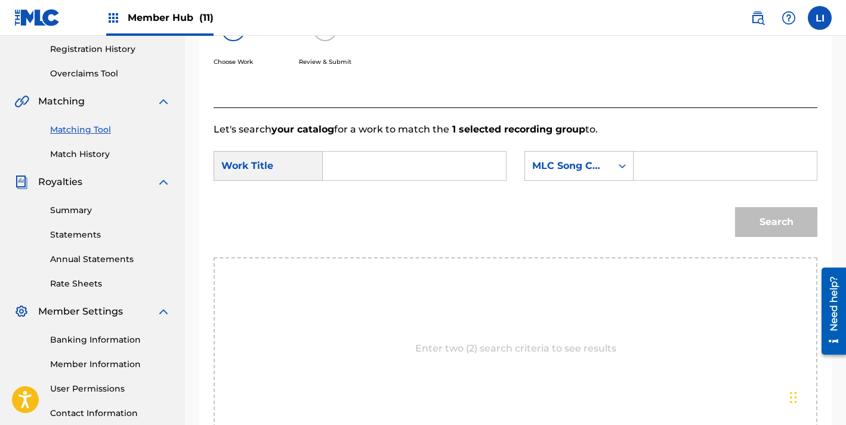
click at [362, 174] on input "Search Form" at bounding box center [414, 166] width 163 height 29
type input "LA [PERSON_NAME]"
paste input "LV9FX5"
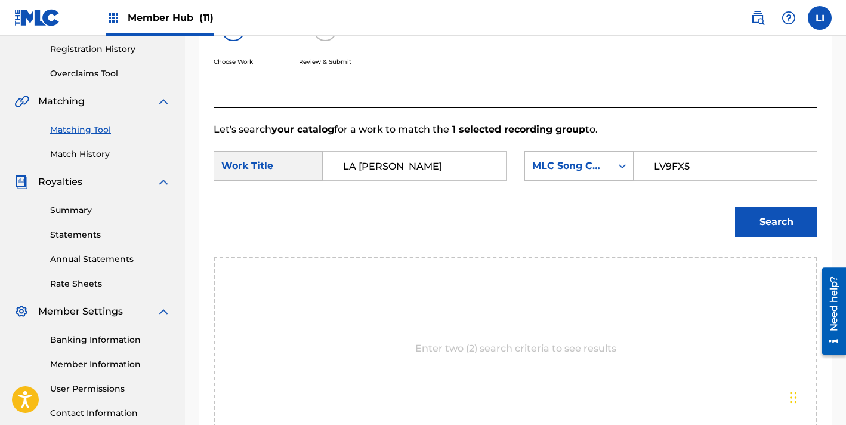
type input "LV9FX5"
click at [735, 207] on button "Search" at bounding box center [776, 222] width 82 height 30
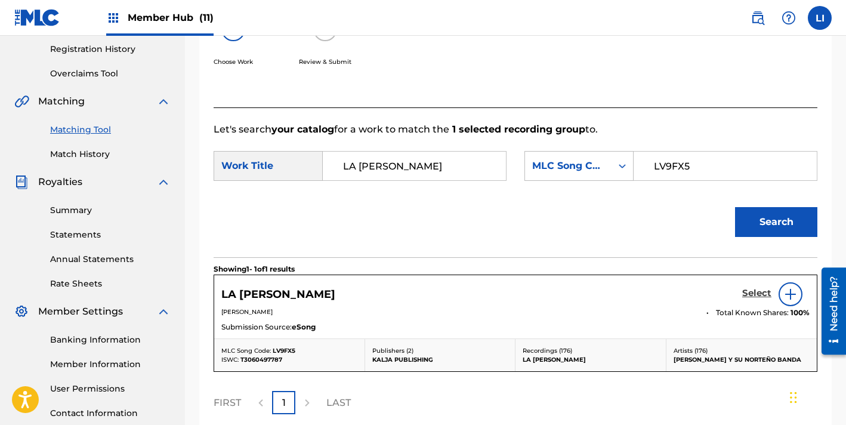
click at [753, 296] on h5 "Select" at bounding box center [756, 293] width 29 height 11
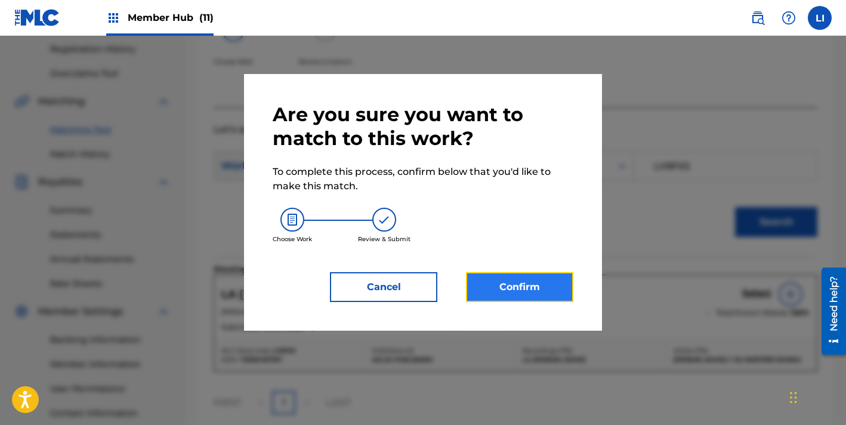
click at [527, 279] on button "Confirm" at bounding box center [519, 287] width 107 height 30
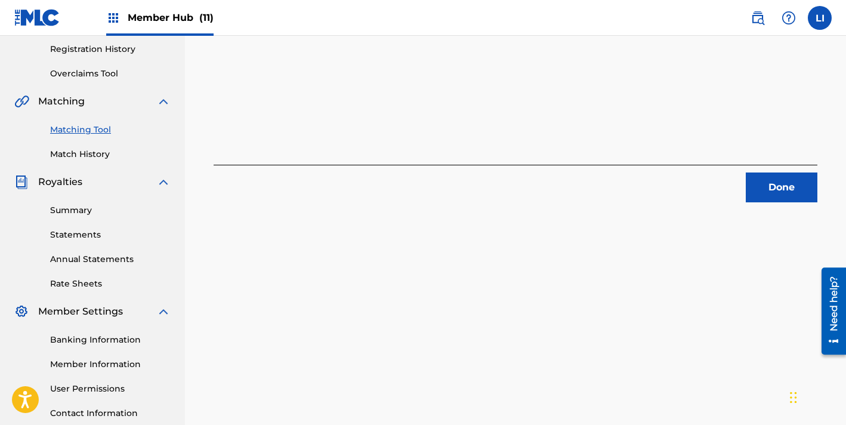
scroll to position [0, 0]
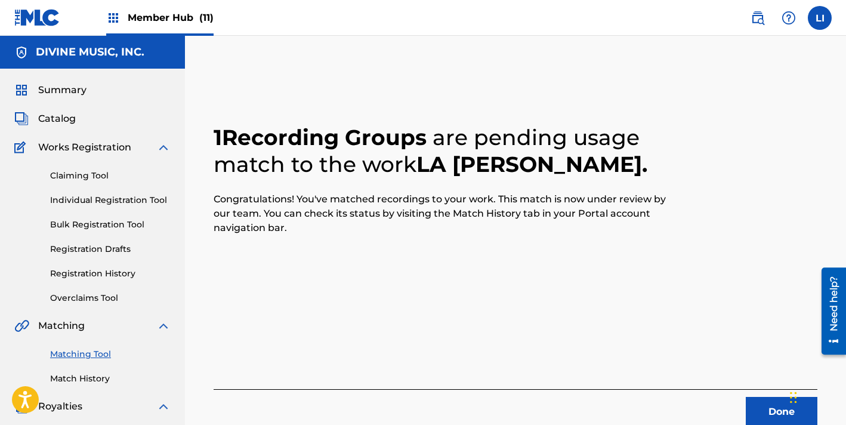
click at [744, 396] on div "Done" at bounding box center [516, 408] width 604 height 38
click at [748, 404] on button "Done" at bounding box center [782, 412] width 72 height 30
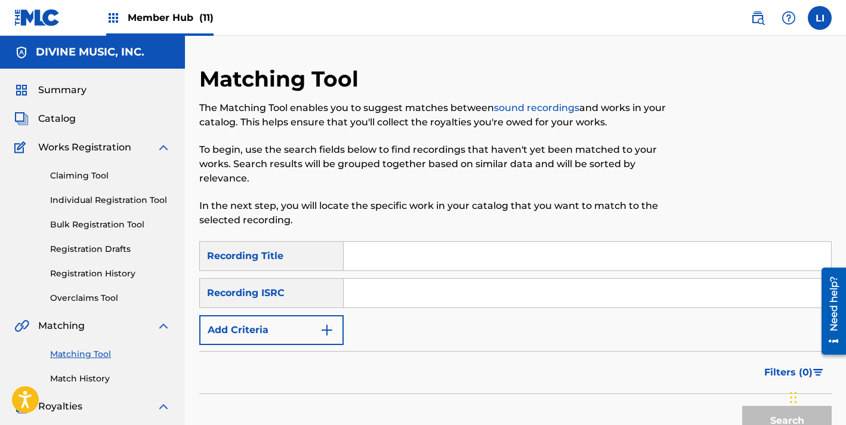
click at [422, 242] on input "Search Form" at bounding box center [587, 256] width 487 height 29
type input "CARINO ABORRECIDO"
paste input "MXF440900906"
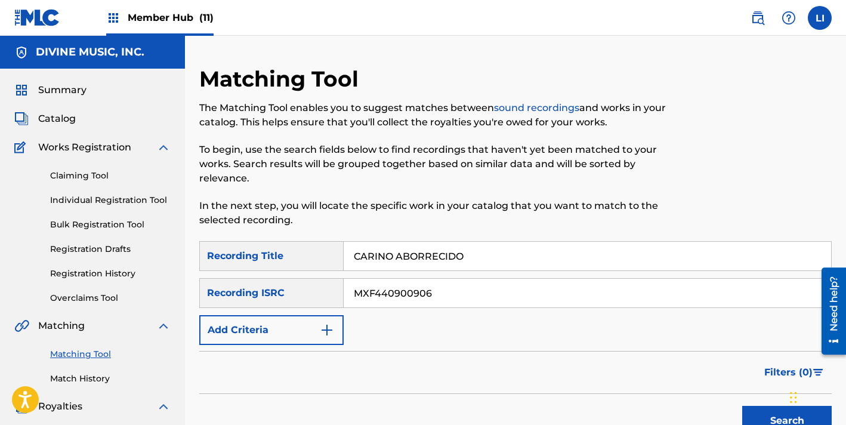
type input "MXF440900906"
click at [742, 404] on button "Search" at bounding box center [786, 421] width 89 height 30
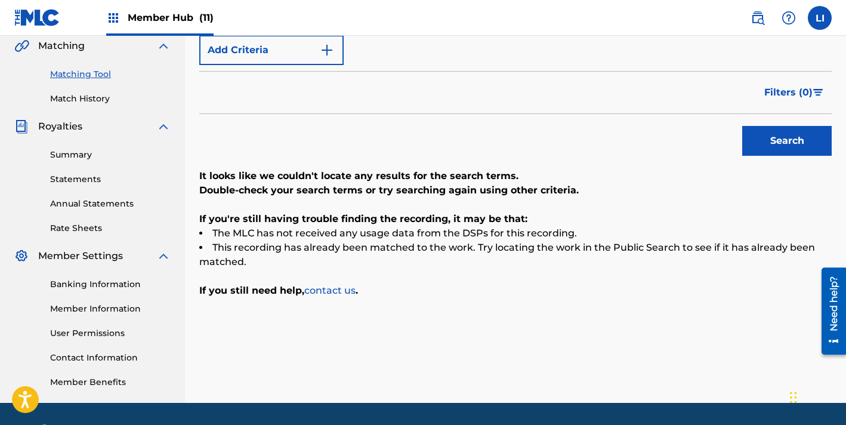
scroll to position [196, 0]
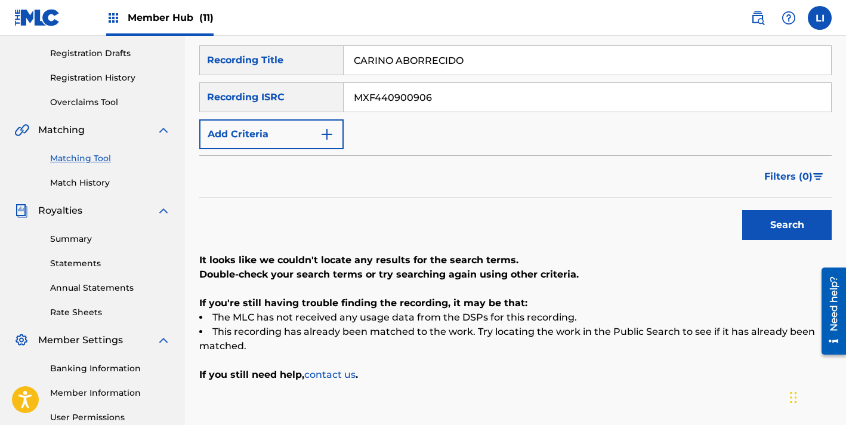
drag, startPoint x: 433, startPoint y: 49, endPoint x: 316, endPoint y: 47, distance: 116.9
click at [321, 46] on div "SearchWithCriteria1e87310f-7085-414b-8023-e520cf0ac82d Recording Title CARINO A…" at bounding box center [515, 60] width 632 height 30
type input "TU AMIGO NADA MAS"
click at [742, 210] on button "Search" at bounding box center [786, 225] width 89 height 30
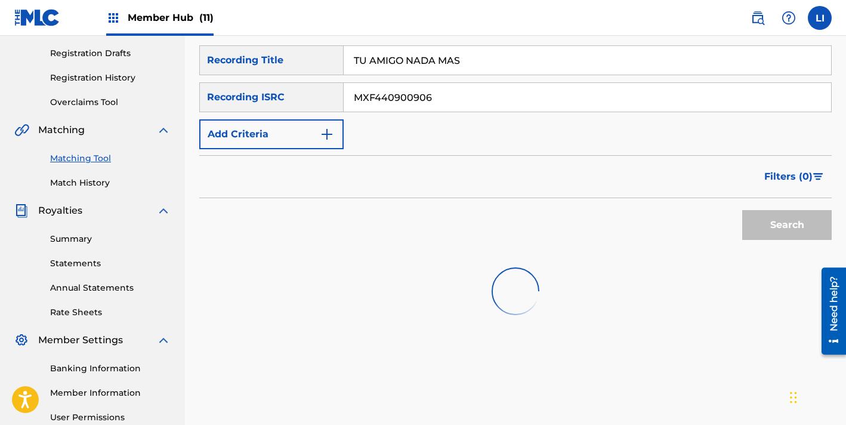
drag, startPoint x: 443, startPoint y: 82, endPoint x: 242, endPoint y: 60, distance: 202.8
click at [242, 60] on div "SearchWithCriteria1e87310f-7085-414b-8023-e520cf0ac82d Recording Title TU AMIGO…" at bounding box center [515, 97] width 632 height 104
paste input "8"
type input "MXF440900908"
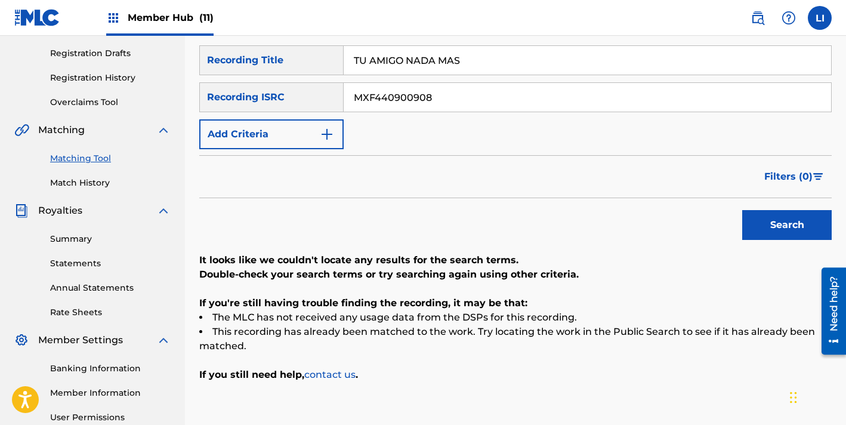
click at [742, 210] on button "Search" at bounding box center [786, 225] width 89 height 30
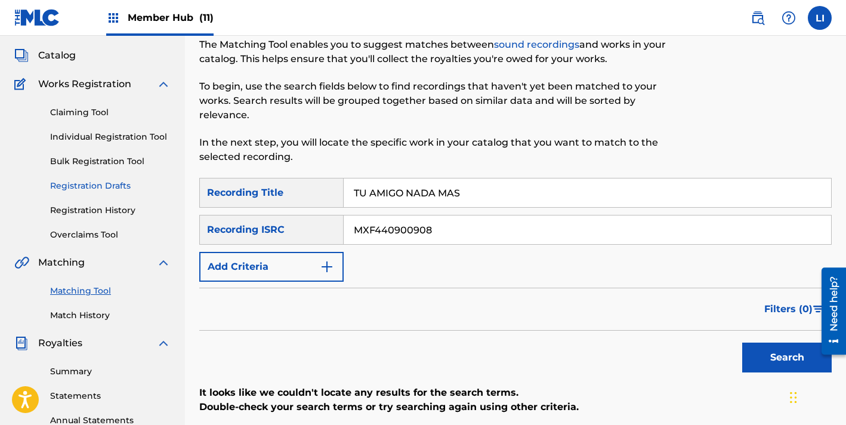
scroll to position [0, 0]
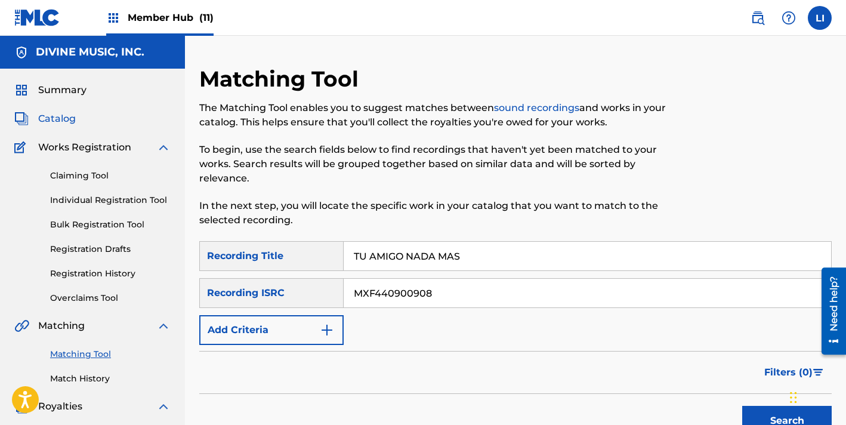
click at [60, 113] on span "Catalog" at bounding box center [57, 119] width 38 height 14
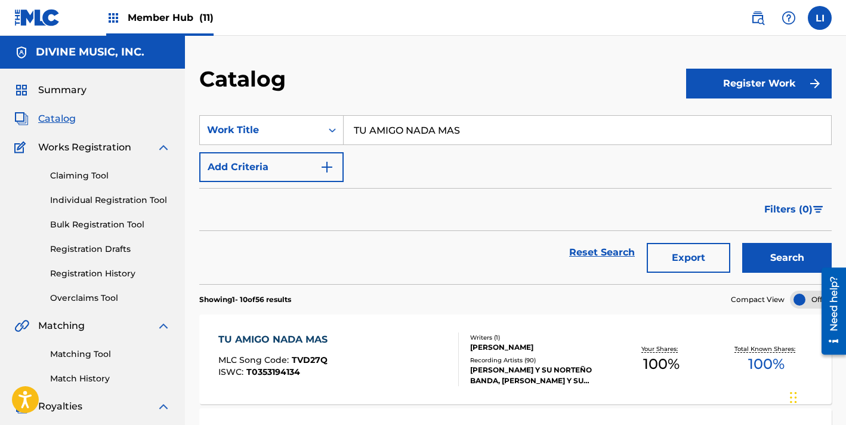
click at [403, 128] on input "TU AMIGO NADA MAS" at bounding box center [587, 130] width 487 height 29
paste input "OLVIDAME"
type input "OLVIDAME"
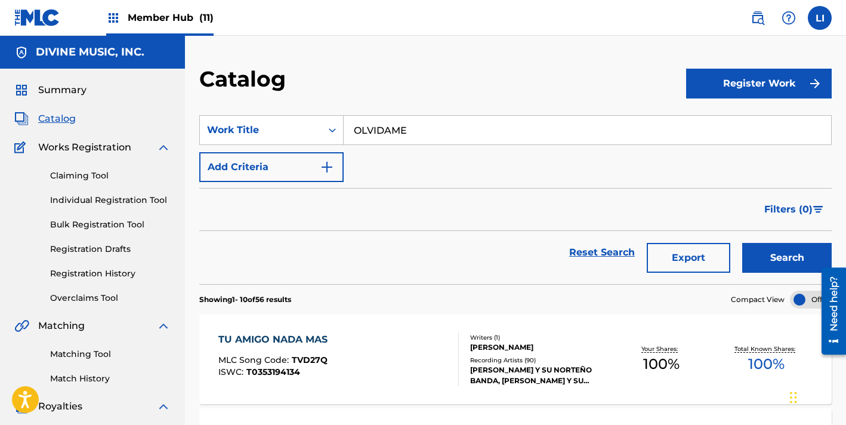
click at [742, 243] on button "Search" at bounding box center [786, 258] width 89 height 30
click at [407, 345] on div "OLVIDAME MLC Song Code : O3916I ISWC : T9109815147" at bounding box center [338, 359] width 240 height 54
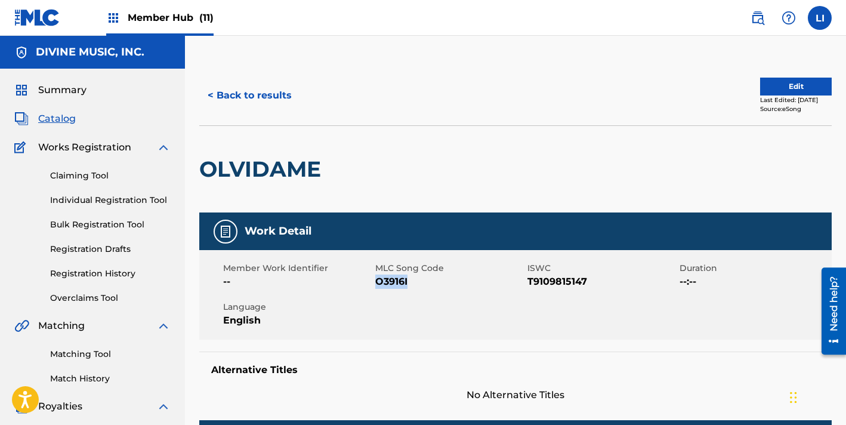
drag, startPoint x: 415, startPoint y: 283, endPoint x: 375, endPoint y: 281, distance: 39.4
click at [375, 281] on span "O3916I" at bounding box center [449, 281] width 149 height 14
copy span "O3916I"
click at [274, 106] on button "< Back to results" at bounding box center [249, 96] width 101 height 30
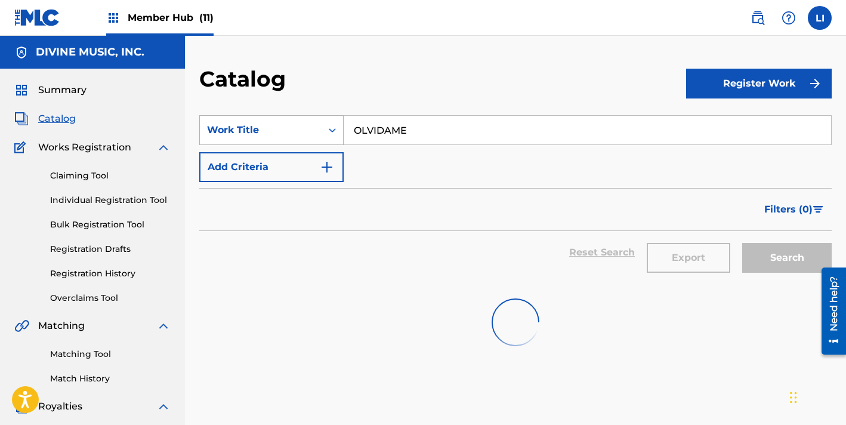
drag, startPoint x: 348, startPoint y: 119, endPoint x: 256, endPoint y: 123, distance: 92.5
click at [304, 118] on div "SearchWithCriteria6b108ff1-a1e8-4f9f-91bd-4b6233256501 Work Title OLVIDAME" at bounding box center [515, 130] width 632 height 30
paste input "NI LO INTENTES"
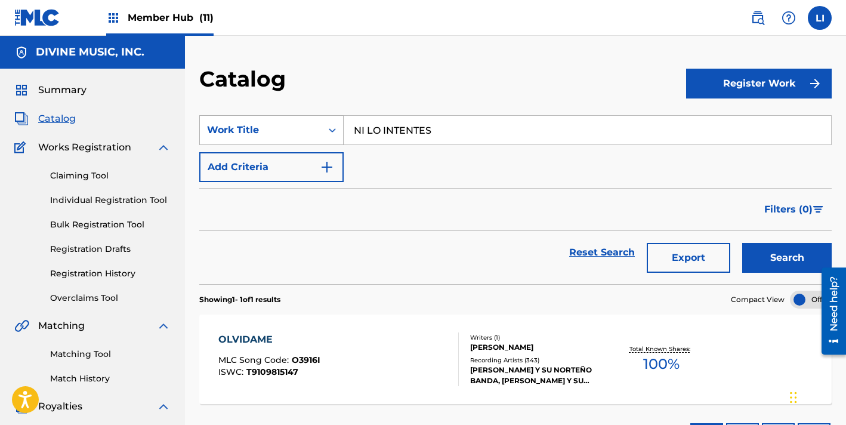
type input "NI LO INTENTES"
click at [742, 243] on button "Search" at bounding box center [786, 258] width 89 height 30
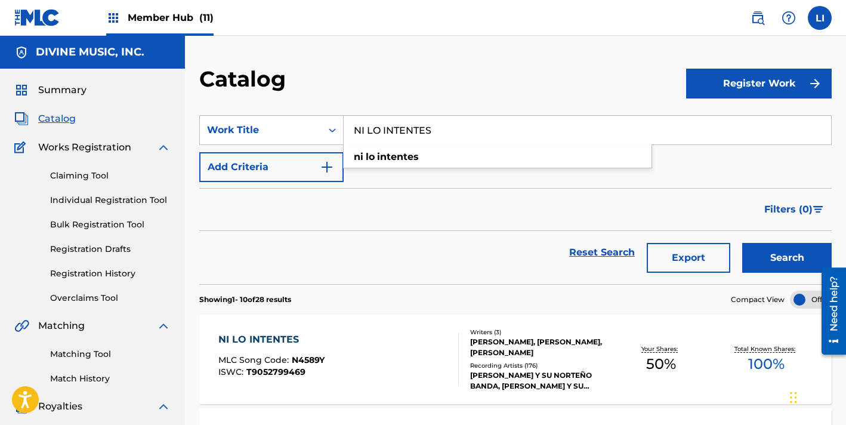
click at [375, 364] on div "NI LO INTENTES MLC Song Code : N4589Y ISWC : T9052799469" at bounding box center [338, 359] width 240 height 54
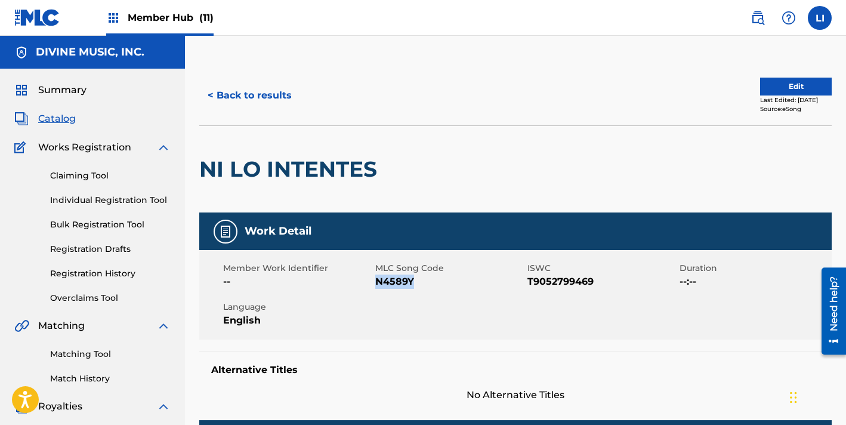
drag, startPoint x: 398, startPoint y: 279, endPoint x: 377, endPoint y: 279, distance: 21.5
click at [377, 279] on span "N4589Y" at bounding box center [449, 281] width 149 height 14
copy span "N4589Y"
click at [265, 104] on button "< Back to results" at bounding box center [249, 96] width 101 height 30
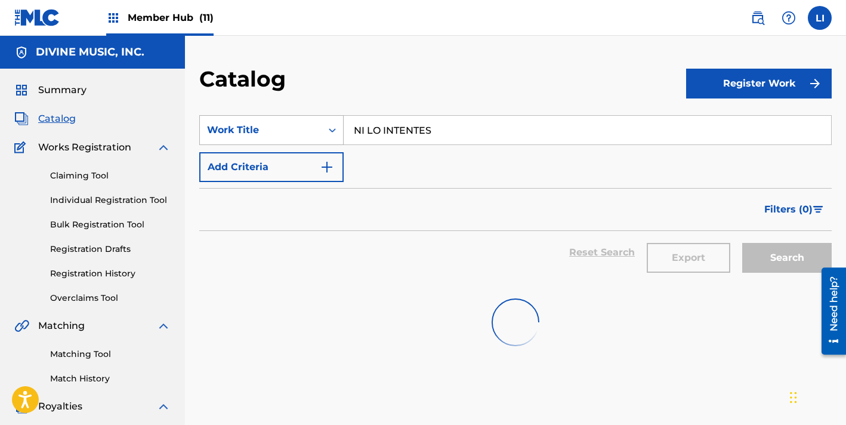
drag, startPoint x: 478, startPoint y: 136, endPoint x: 292, endPoint y: 126, distance: 187.0
click at [293, 126] on div "SearchWithCriteria6b108ff1-a1e8-4f9f-91bd-4b6233256501 Work Title NI LO INTENTES" at bounding box center [515, 130] width 632 height 30
paste input "LA [PERSON_NAME]"
type input "LA [PERSON_NAME]"
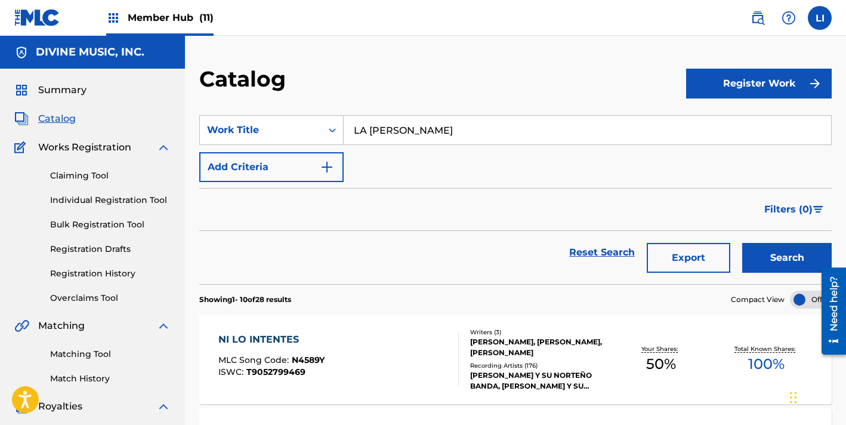
click at [742, 243] on button "Search" at bounding box center [786, 258] width 89 height 30
